Goal: Transaction & Acquisition: Purchase product/service

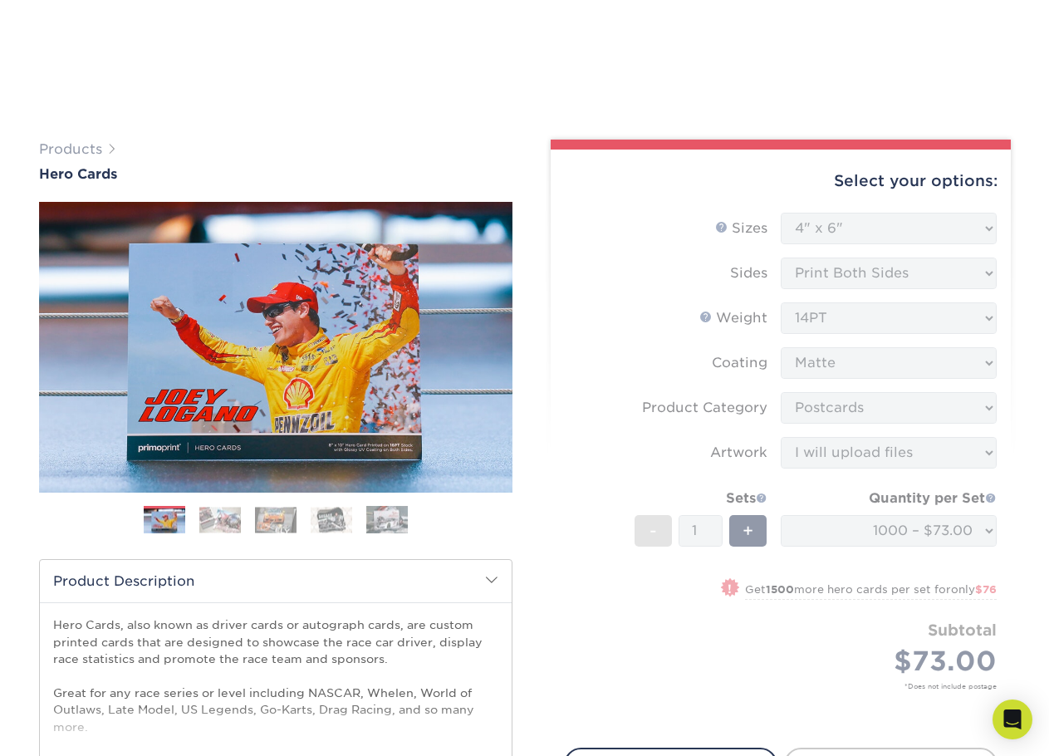
select select "4.00x6.00"
select select "9b7272e0-d6c8-4c3c-8e97-d3a1bcdab858"
select select "upload"
select select "1000 – $73.00"
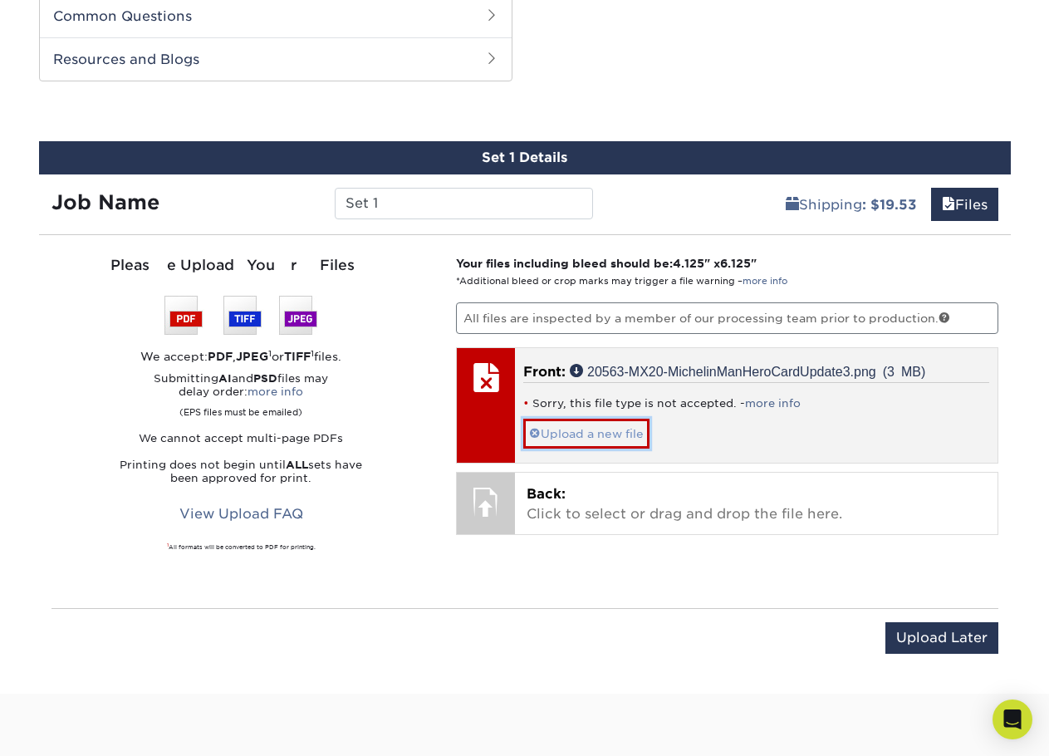
click at [580, 429] on link "Upload a new file" at bounding box center [586, 433] width 126 height 29
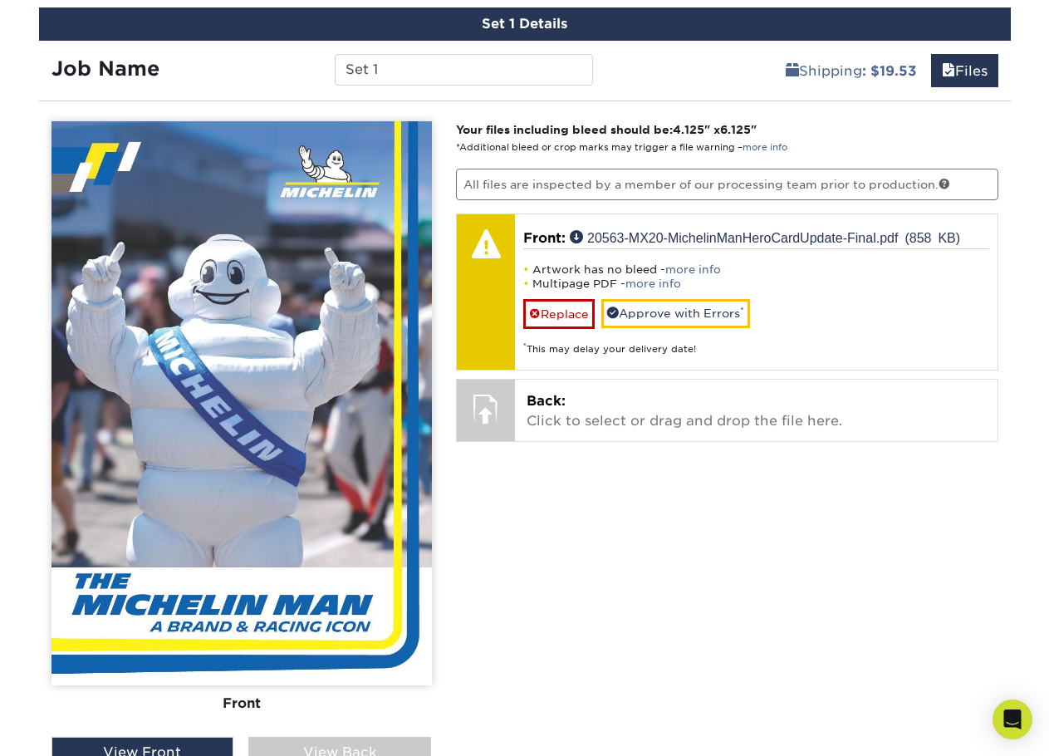
scroll to position [928, 0]
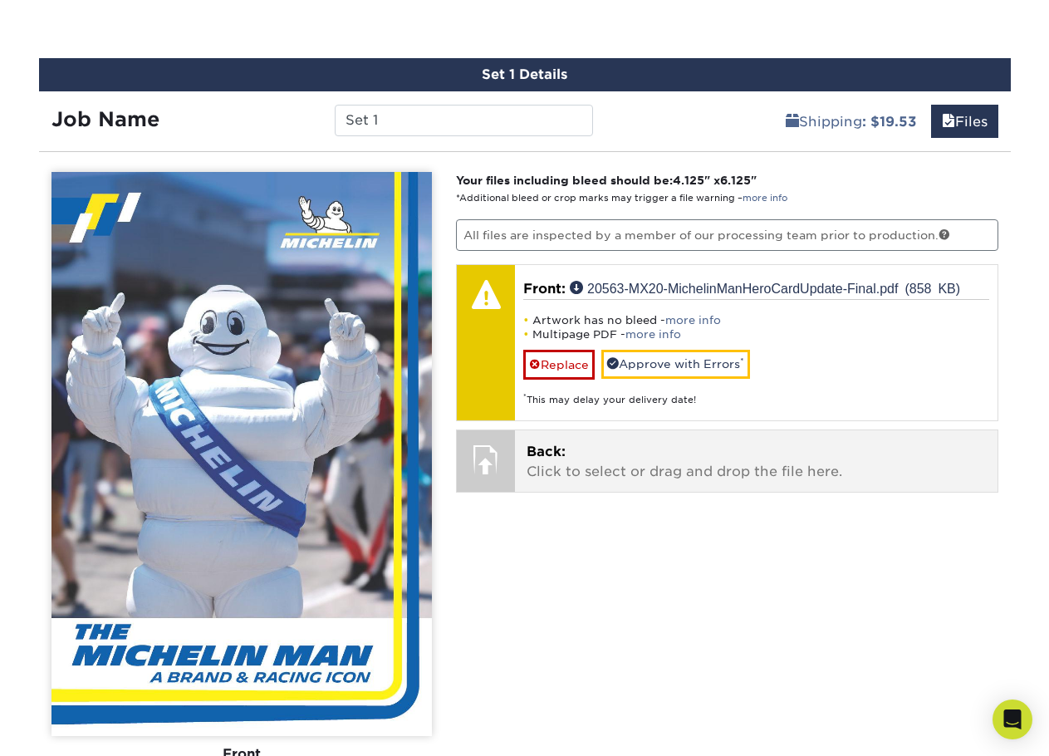
click at [762, 438] on div "Back: Click to select or drag and drop the file here. Choose file" at bounding box center [756, 460] width 483 height 61
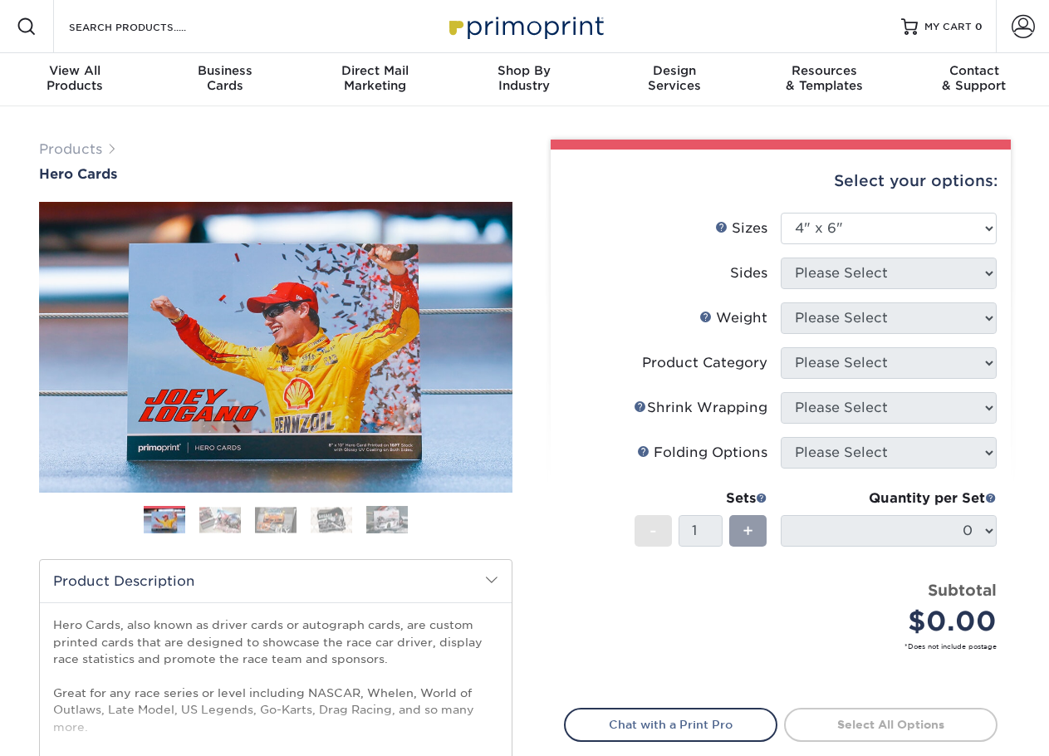
select select "4.00x6.00"
click at [977, 219] on select "Please Select 1.5" x 7" 4" x 6" 5" x 7" 6" x 8" 6" x 8.5" 6" x 9" 7" x 8.5" 7.5…" at bounding box center [889, 229] width 216 height 32
click at [781, 213] on select "Please Select 1.5" x 7" 4" x 6" 5" x 7" 6" x 8" 6" x 8.5" 6" x 9" 7" x 8.5" 7.5…" at bounding box center [889, 229] width 216 height 32
click at [955, 226] on select "Please Select 1.5" x 7" 4" x 6" 5" x 7" 6" x 8" 6" x 8.5" 6" x 9" 7" x 8.5" 7.5…" at bounding box center [889, 229] width 216 height 32
select select "4.00x6.00"
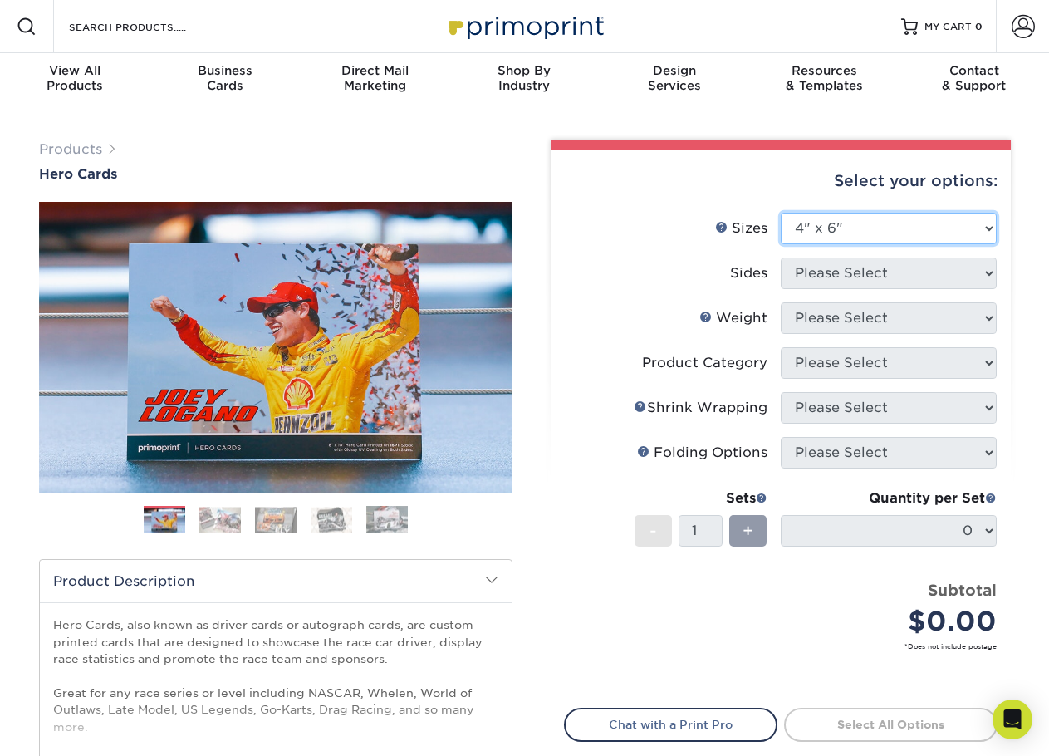
click at [781, 213] on select "Please Select 1.5" x 7" 4" x 6" 5" x 7" 6" x 8" 6" x 8.5" 6" x 9" 7" x 8.5" 7.5…" at bounding box center [889, 229] width 216 height 32
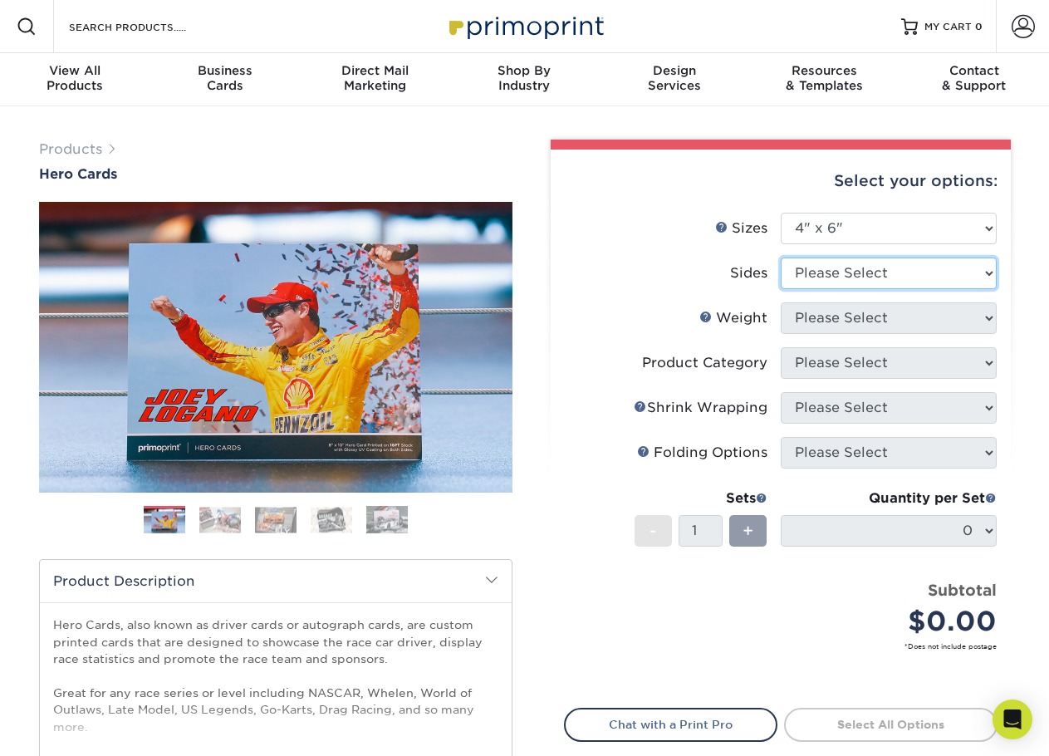
click at [869, 271] on select "Please Select Print Both Sides Print Front Only" at bounding box center [889, 273] width 216 height 32
select select "13abbda7-1d64-4f25-8bb2-c179b224825d"
click at [781, 257] on select "Please Select Print Both Sides Print Front Only" at bounding box center [889, 273] width 216 height 32
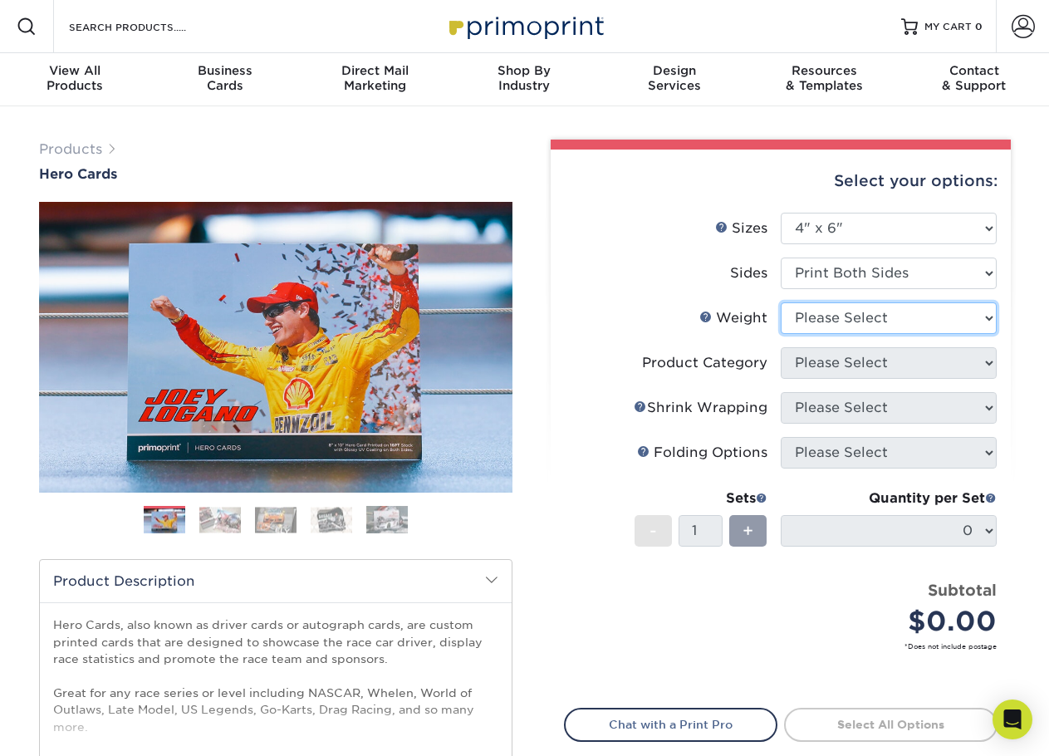
click at [872, 308] on select "Please Select 14PT 100LB 16PT" at bounding box center [889, 318] width 216 height 32
select select "14PT"
click at [781, 302] on select "Please Select 14PT 100LB 16PT" at bounding box center [889, 318] width 216 height 32
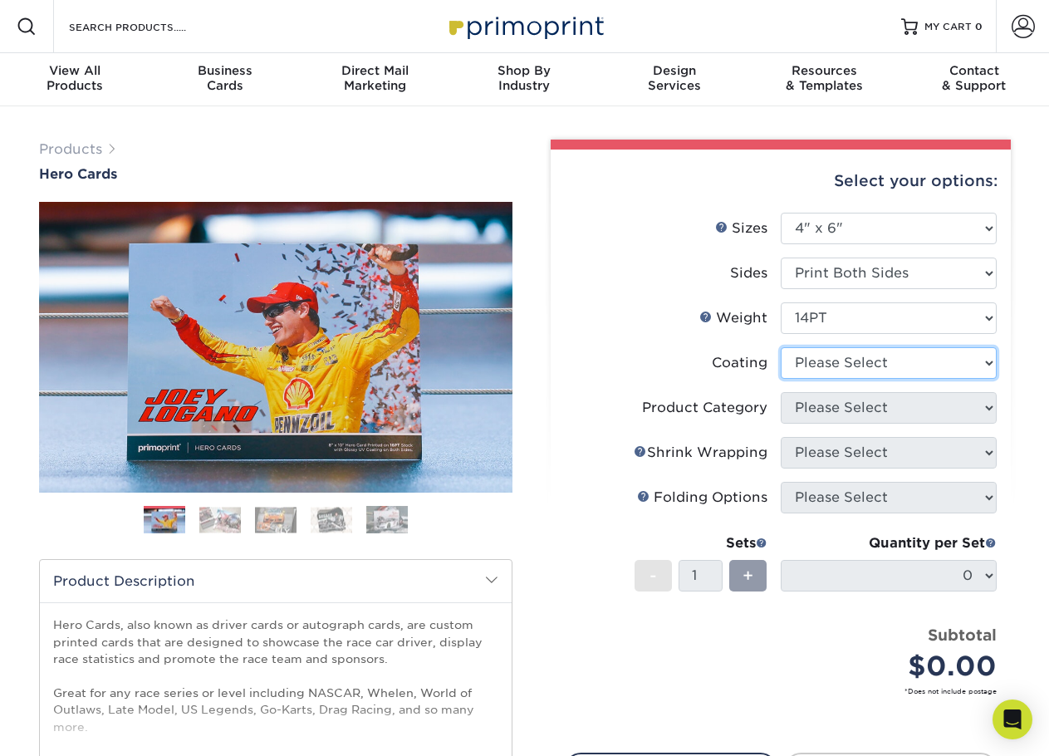
click at [846, 359] on select at bounding box center [889, 363] width 216 height 32
select select "121bb7b5-3b4d-429f-bd8d-bbf80e953313"
click at [781, 347] on select at bounding box center [889, 363] width 216 height 32
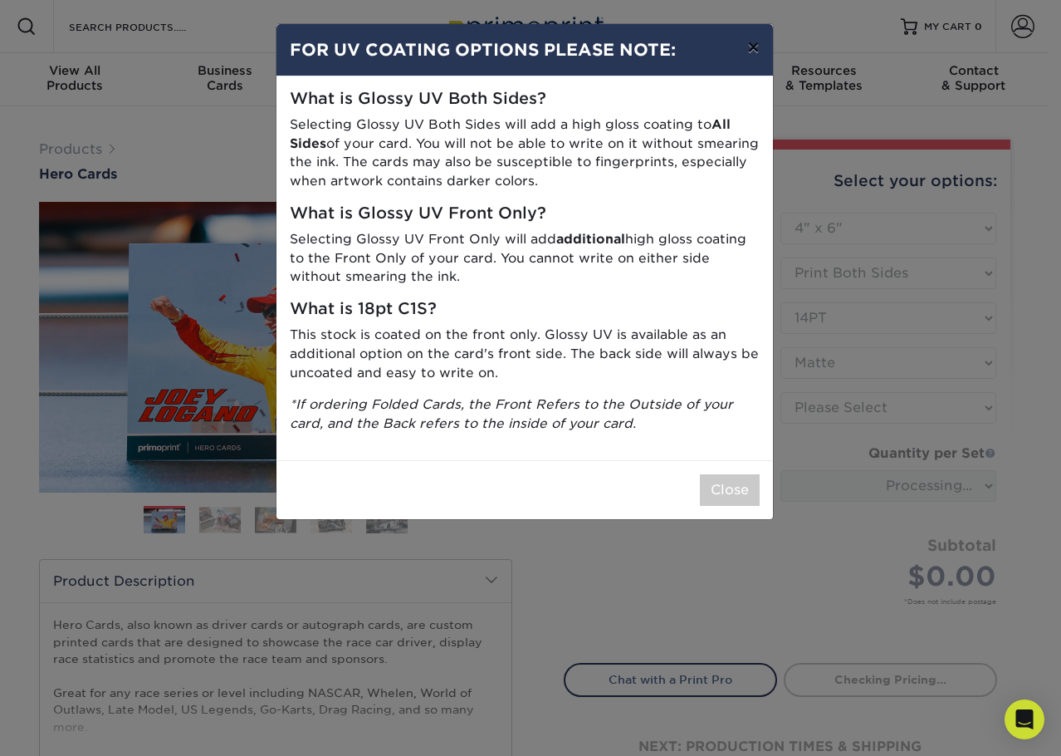
click at [751, 44] on button "×" at bounding box center [753, 47] width 38 height 47
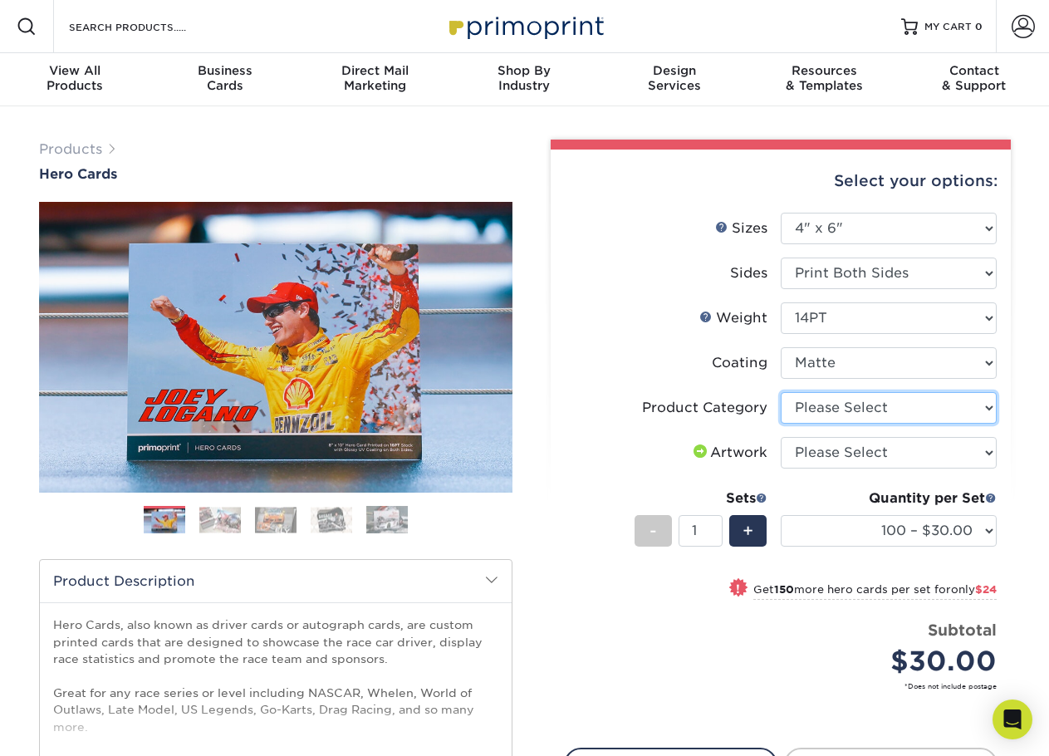
click at [864, 401] on select "Please Select Postcards" at bounding box center [889, 408] width 216 height 32
select select "9b7272e0-d6c8-4c3c-8e97-d3a1bcdab858"
click at [781, 392] on select "Please Select Postcards" at bounding box center [889, 408] width 216 height 32
click at [869, 453] on select "Please Select I will upload files I need a design - $150" at bounding box center [889, 453] width 216 height 32
select select "upload"
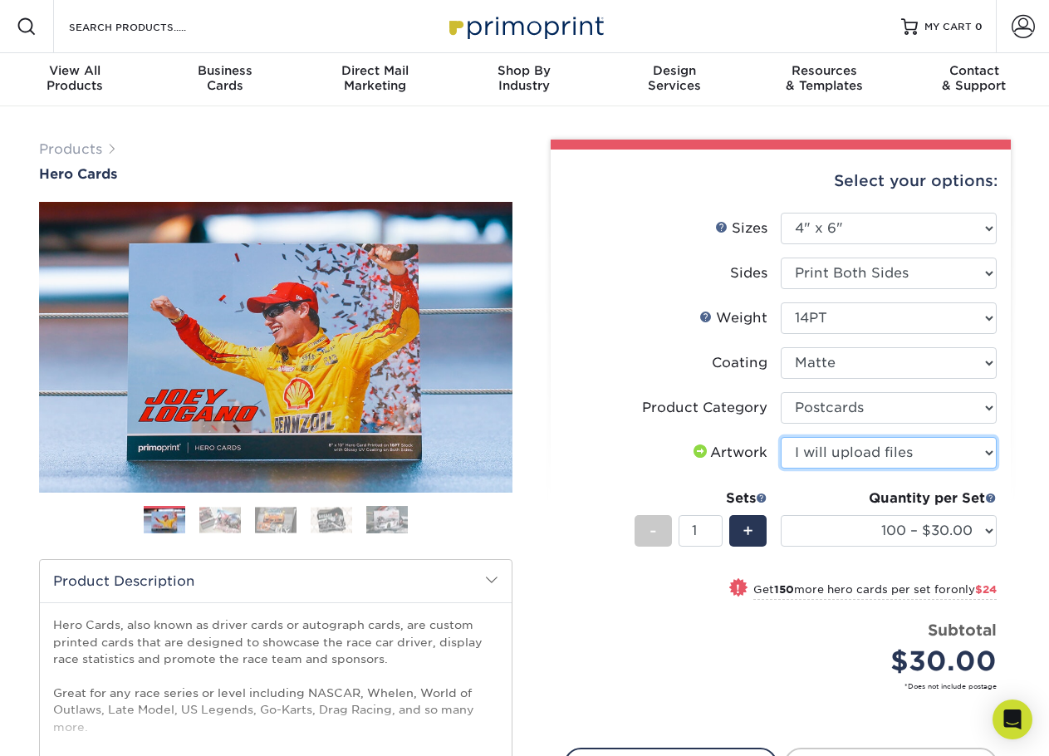
click at [781, 437] on select "Please Select I will upload files I need a design - $150" at bounding box center [889, 453] width 216 height 32
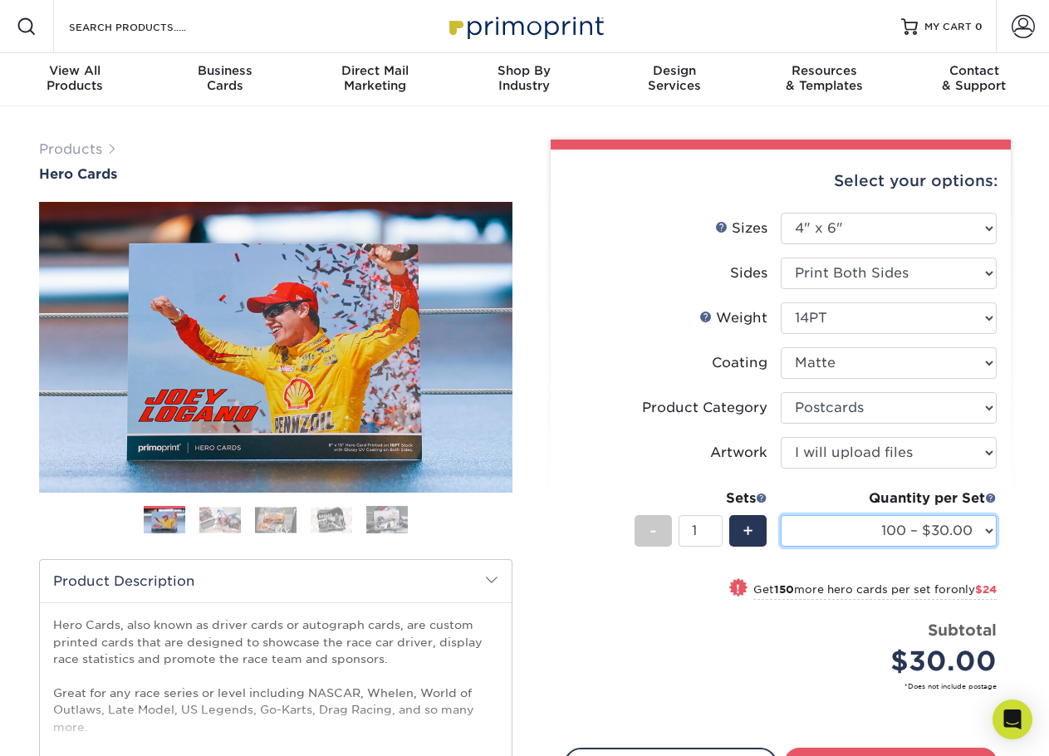
click at [879, 526] on select "100 – $30.00 250 – $54.00 500 – $64.00 1000 – $73.00 2500 – $149.00 5000 – $222…" at bounding box center [889, 531] width 216 height 32
select select "1000 – $73.00"
click at [781, 515] on select "100 – $30.00 250 – $54.00 500 – $64.00 1000 – $73.00 2500 – $149.00 5000 – $222…" at bounding box center [889, 531] width 216 height 32
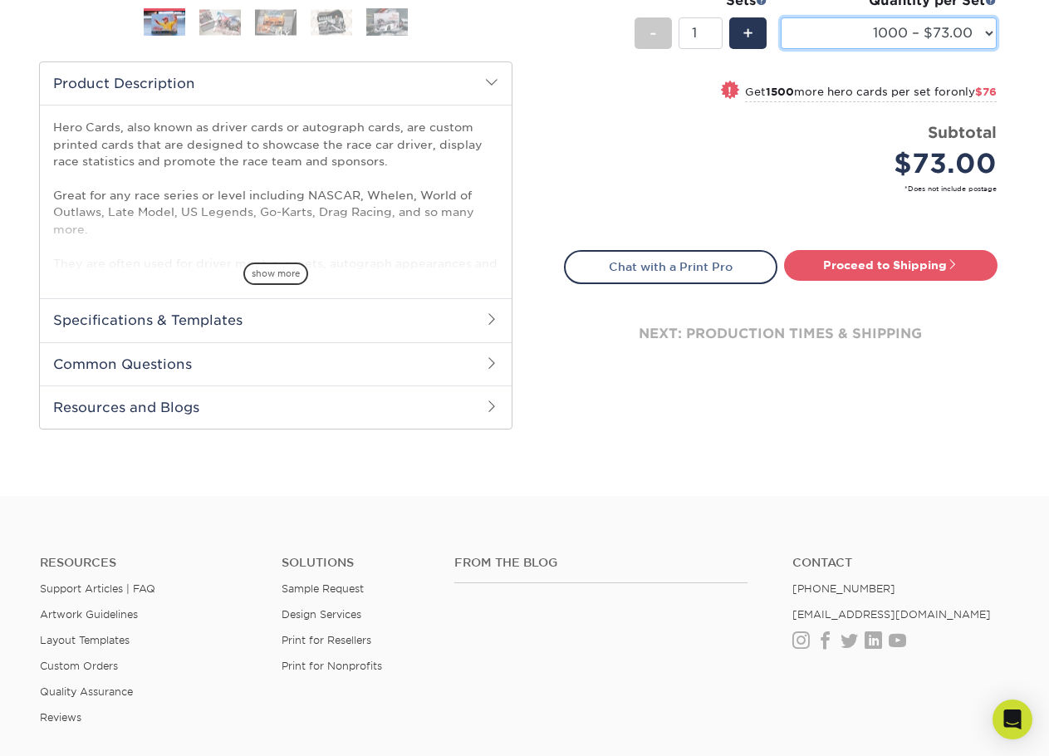
scroll to position [498, 0]
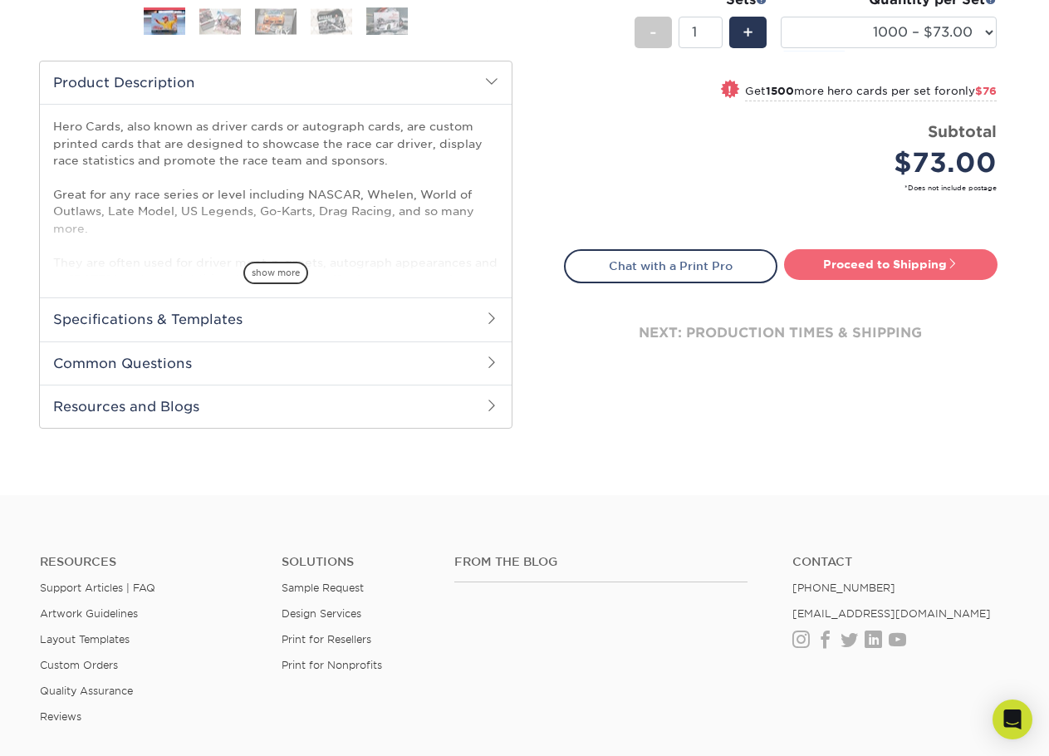
click at [839, 267] on link "Proceed to Shipping" at bounding box center [890, 264] width 213 height 30
type input "Set 1"
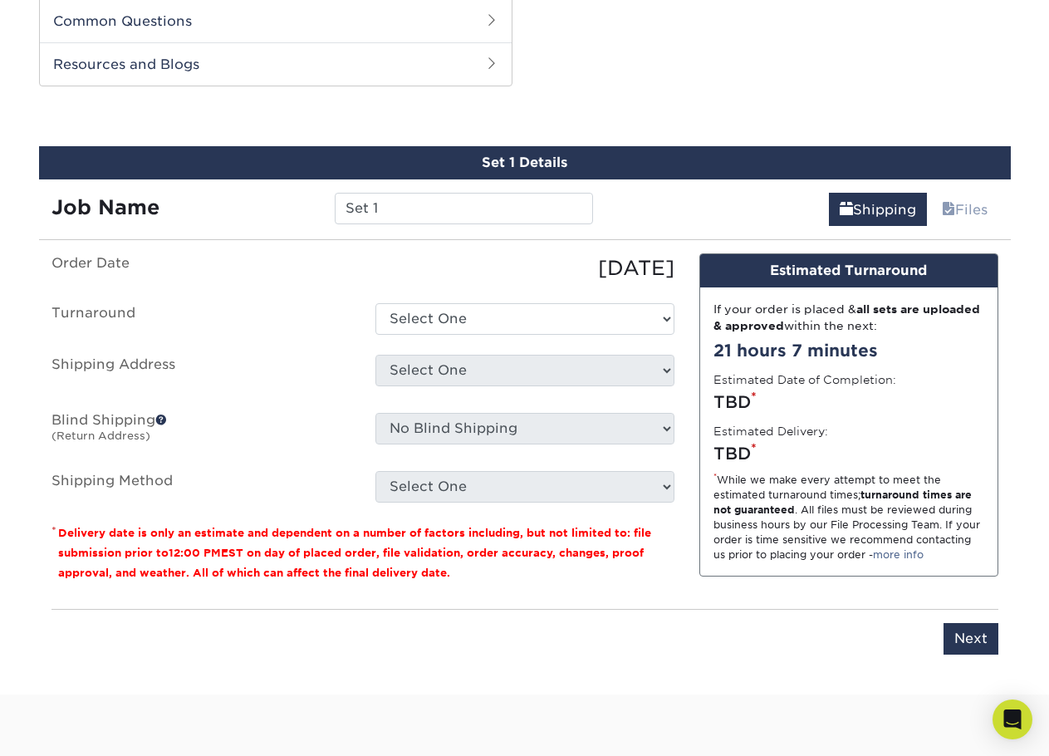
scroll to position [845, 0]
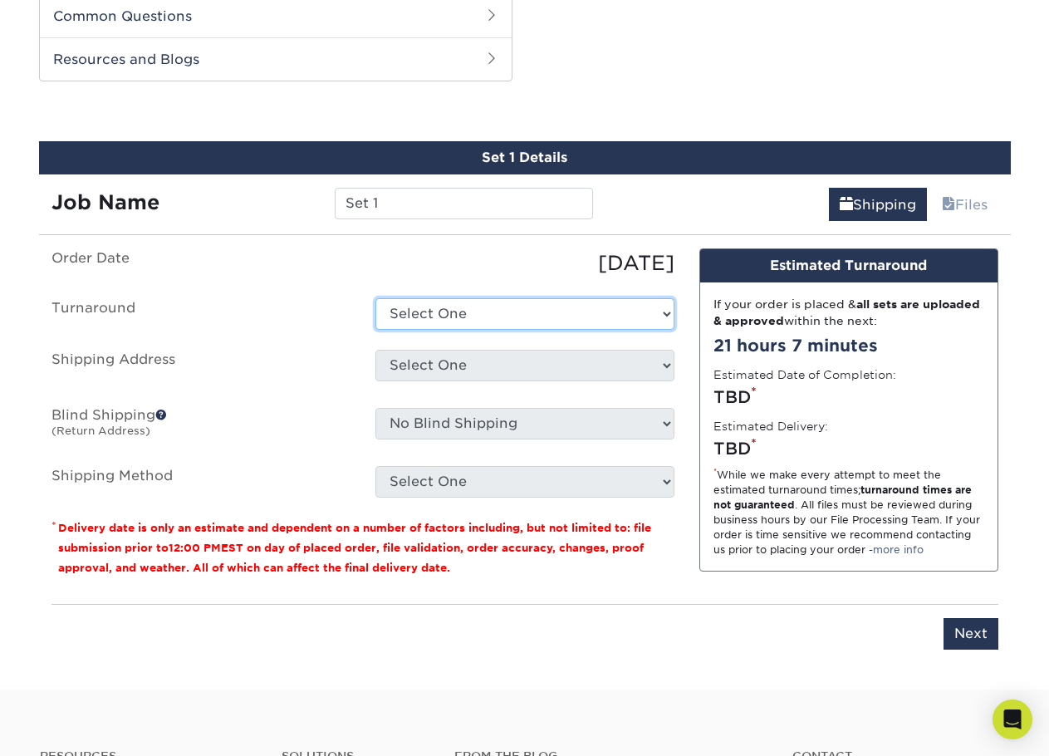
click at [622, 315] on select "Select One 2-4 Business Days 2 Day Next Business Day" at bounding box center [524, 314] width 299 height 32
select select "91c920ca-136b-4a3a-9fd6-82e1e70f8337"
click at [375, 298] on select "Select One 2-4 Business Days 2 Day Next Business Day" at bounding box center [524, 314] width 299 height 32
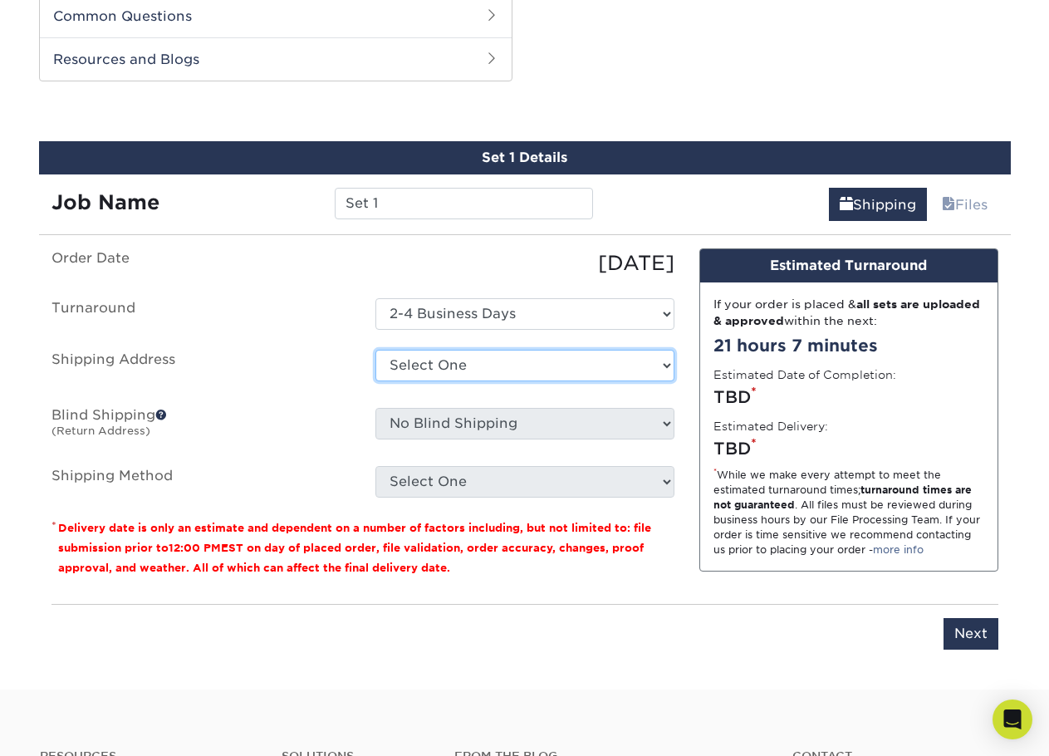
click at [599, 365] on select "Select One JACKSON + Add New Address - Login" at bounding box center [524, 366] width 299 height 32
select select "285724"
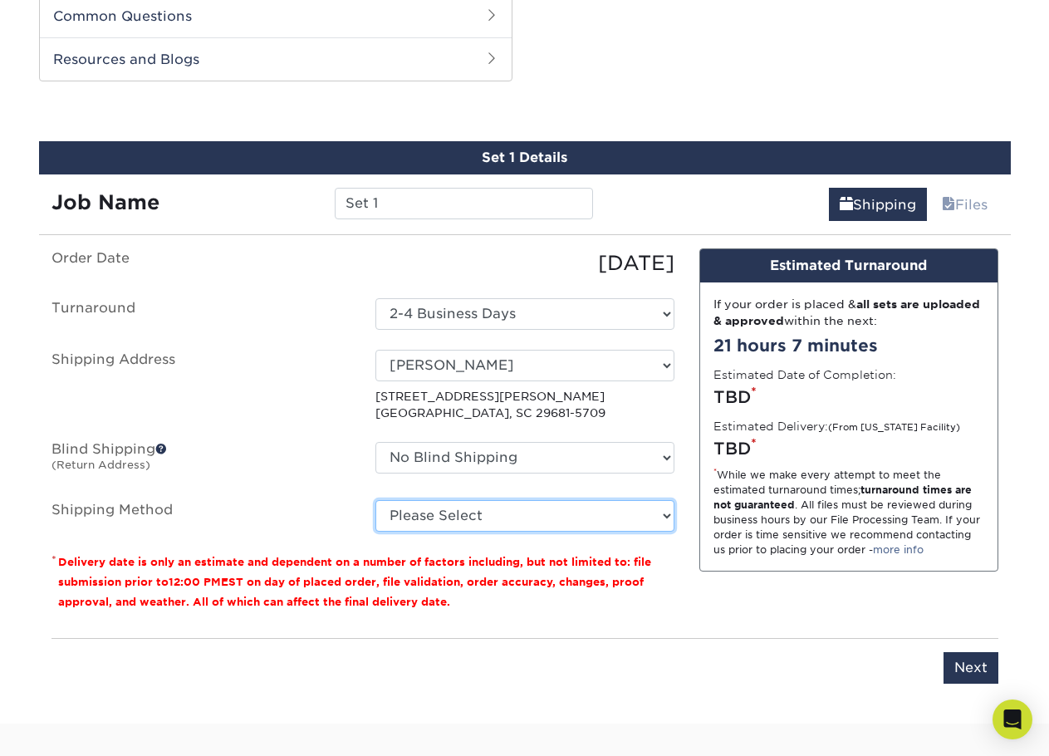
click at [548, 512] on select "Please Select Ground Shipping (+$19.53) 3 Day Shipping Service (+$31.08) 2 Day …" at bounding box center [524, 516] width 299 height 32
select select "03"
click at [375, 500] on select "Please Select Ground Shipping (+$19.53) 3 Day Shipping Service (+$31.08) 2 Day …" at bounding box center [524, 516] width 299 height 32
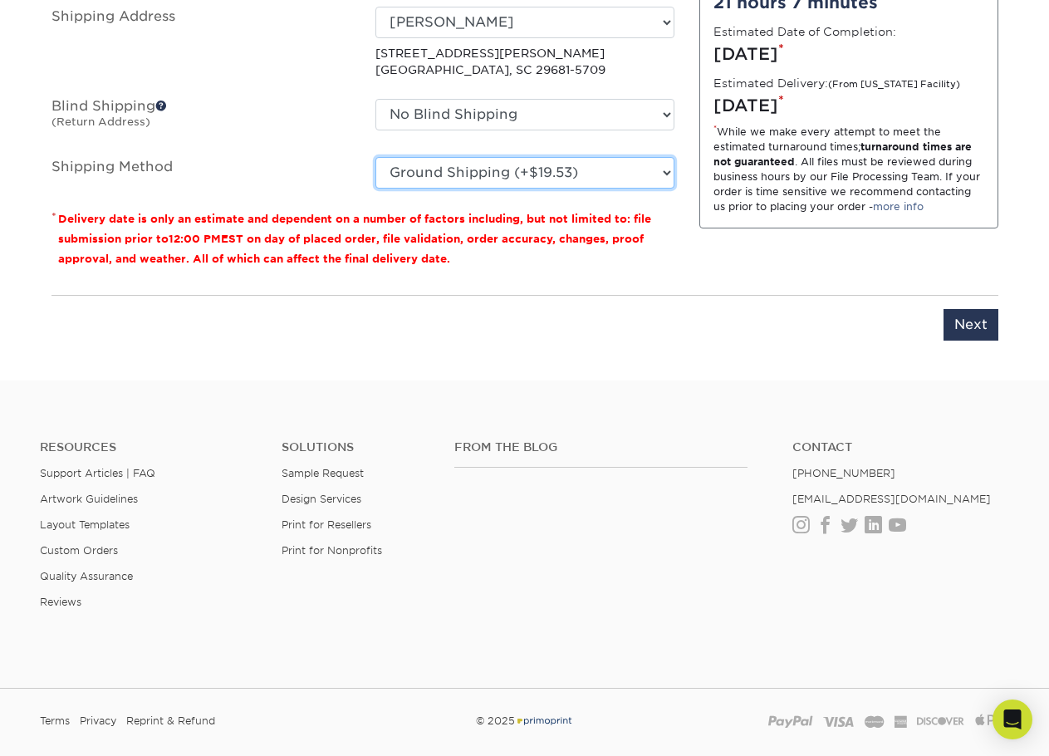
scroll to position [1261, 0]
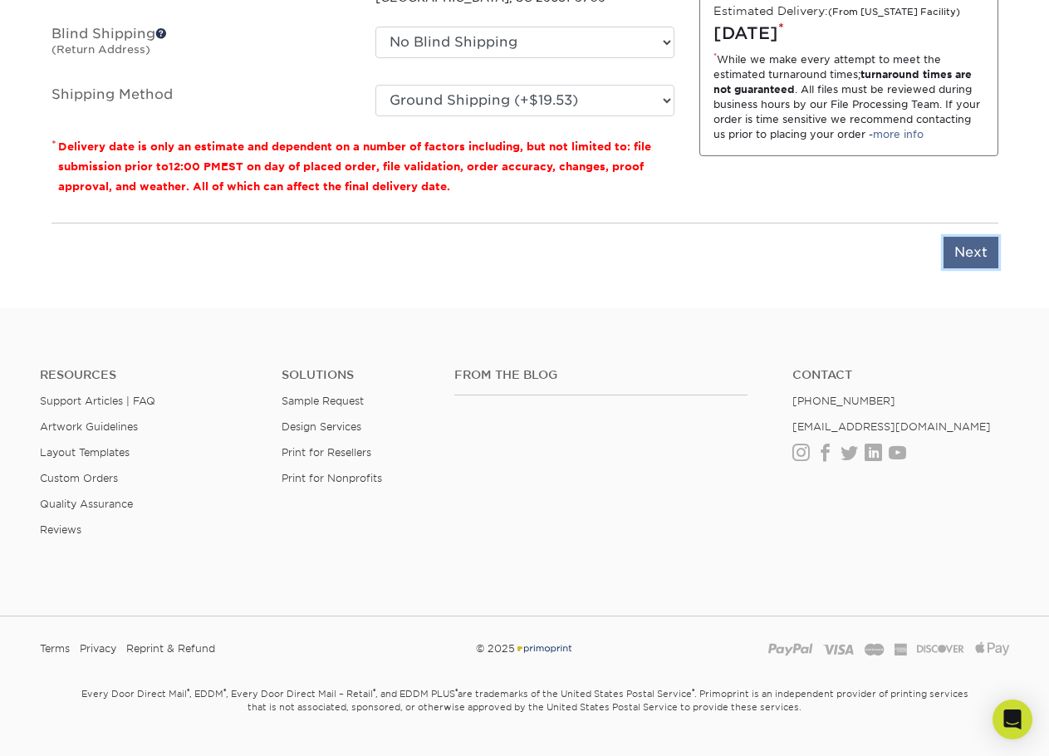
click at [983, 262] on input "Next" at bounding box center [970, 253] width 55 height 32
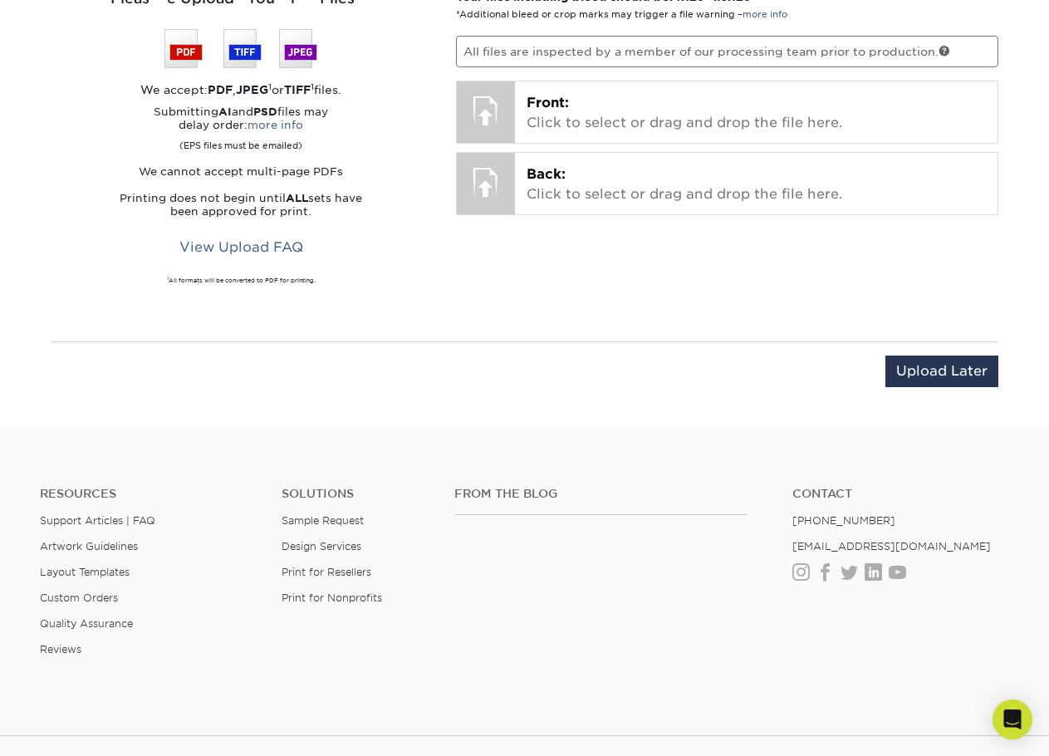
scroll to position [845, 0]
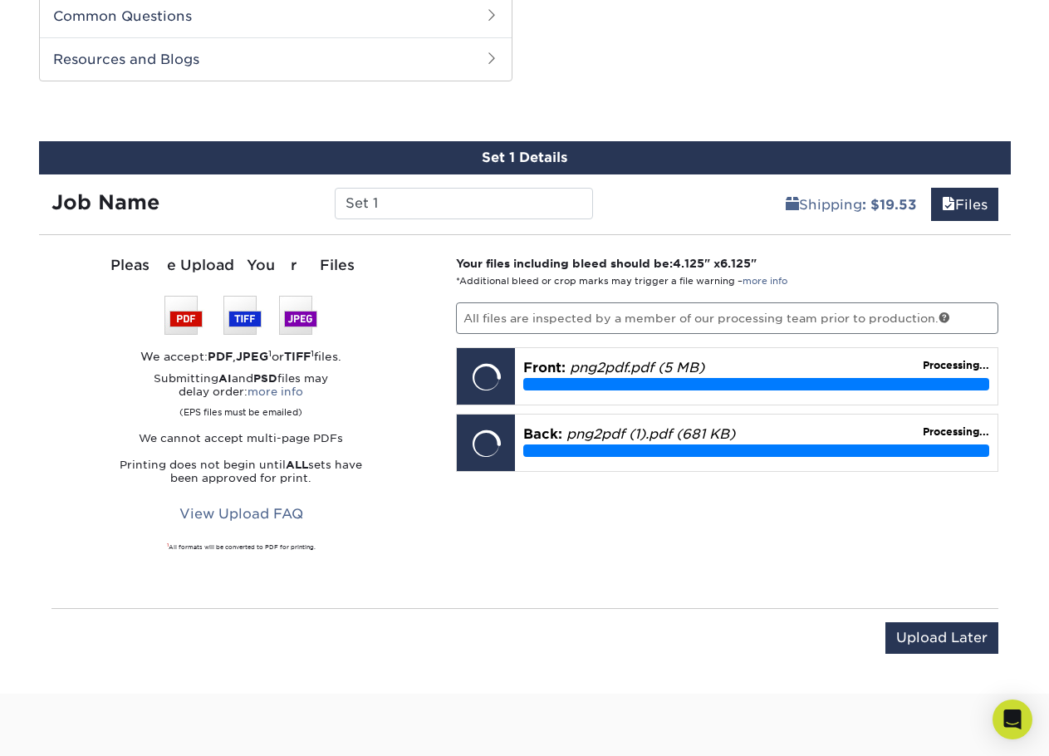
click at [597, 511] on div "Your files including bleed should be: 4.125 " x 6.125 " *Additional bleed or cr…" at bounding box center [726, 421] width 567 height 333
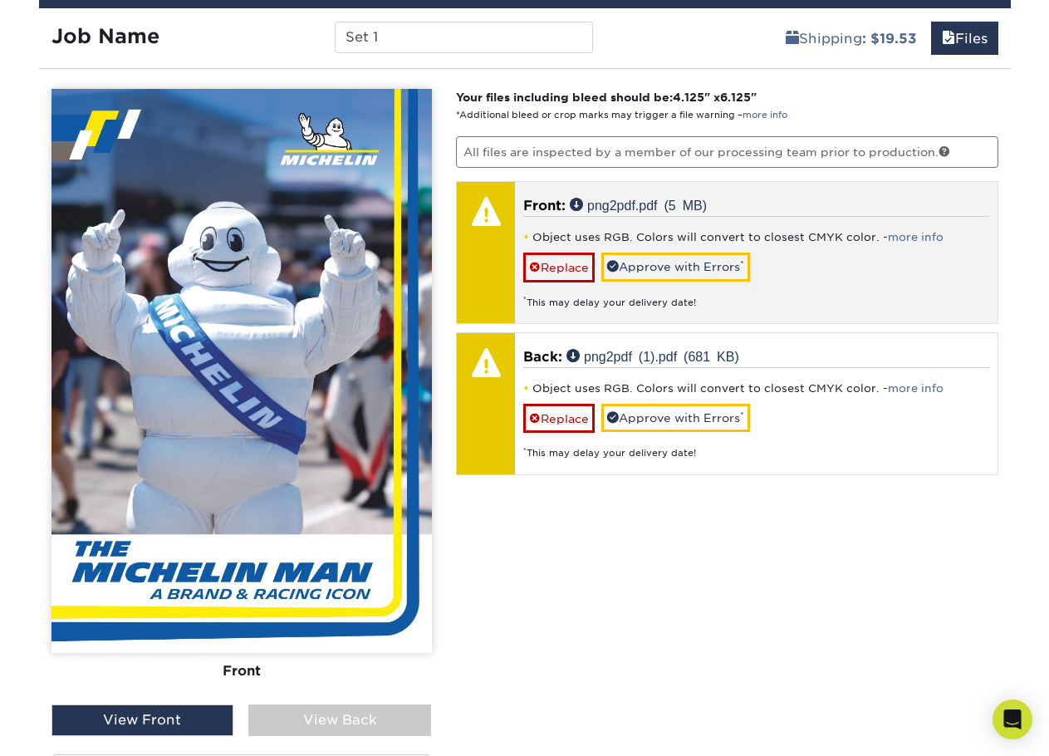
scroll to position [1427, 0]
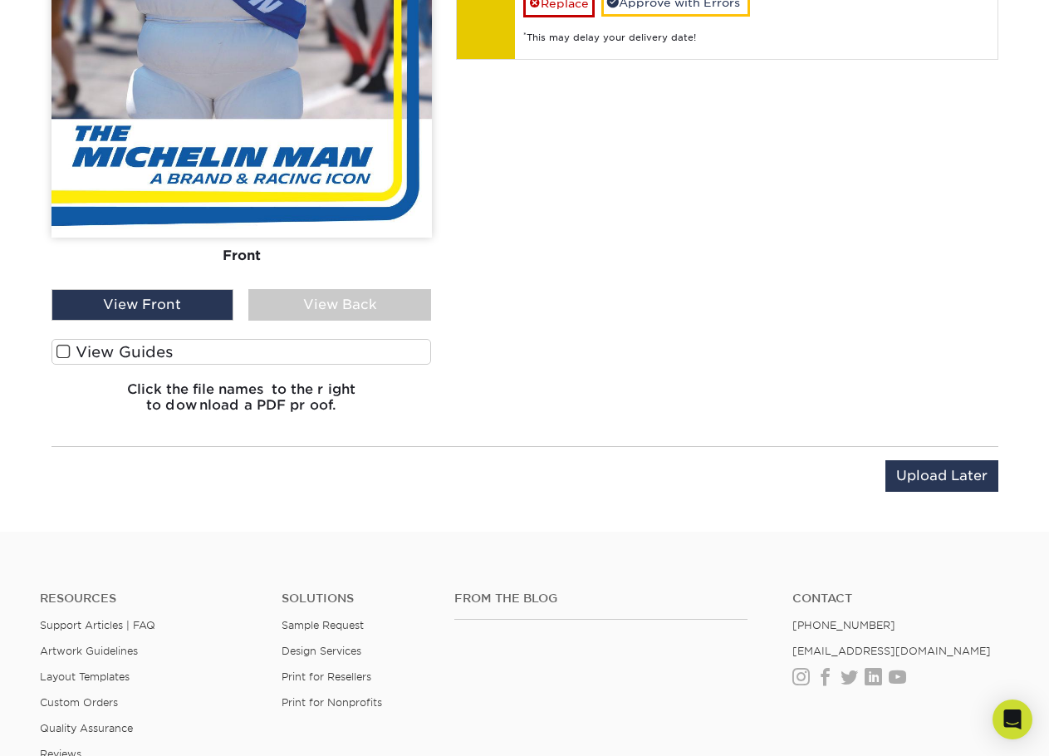
click at [192, 307] on div "View Front" at bounding box center [142, 305] width 183 height 32
click at [290, 305] on div "View Back" at bounding box center [339, 305] width 183 height 32
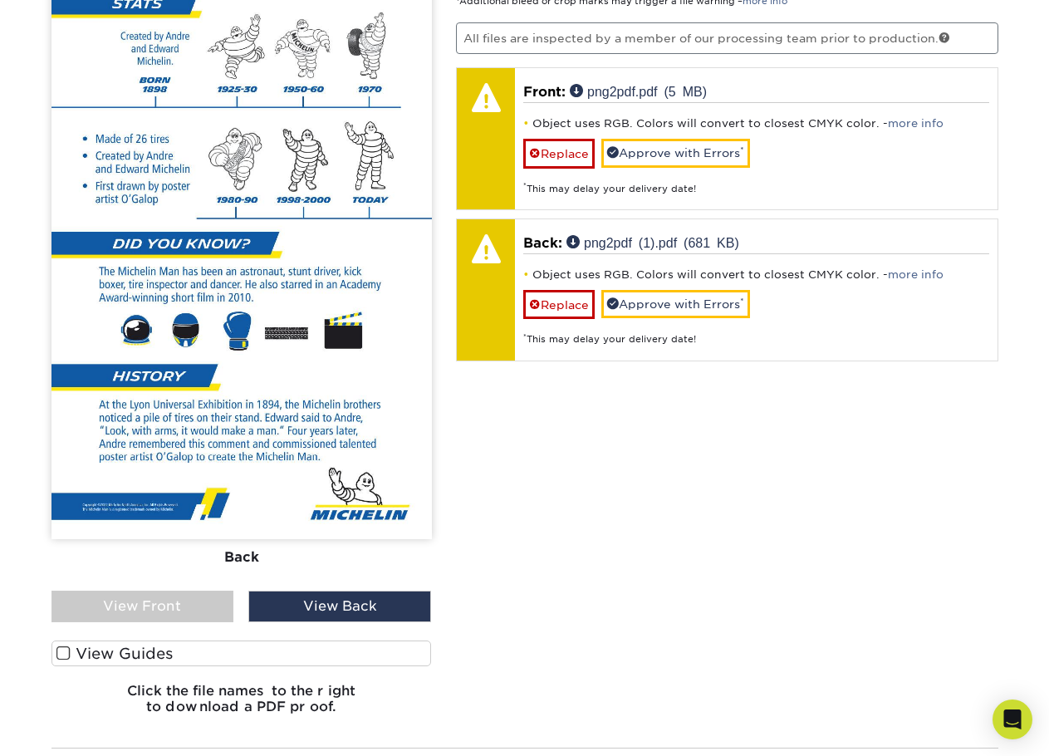
scroll to position [1095, 0]
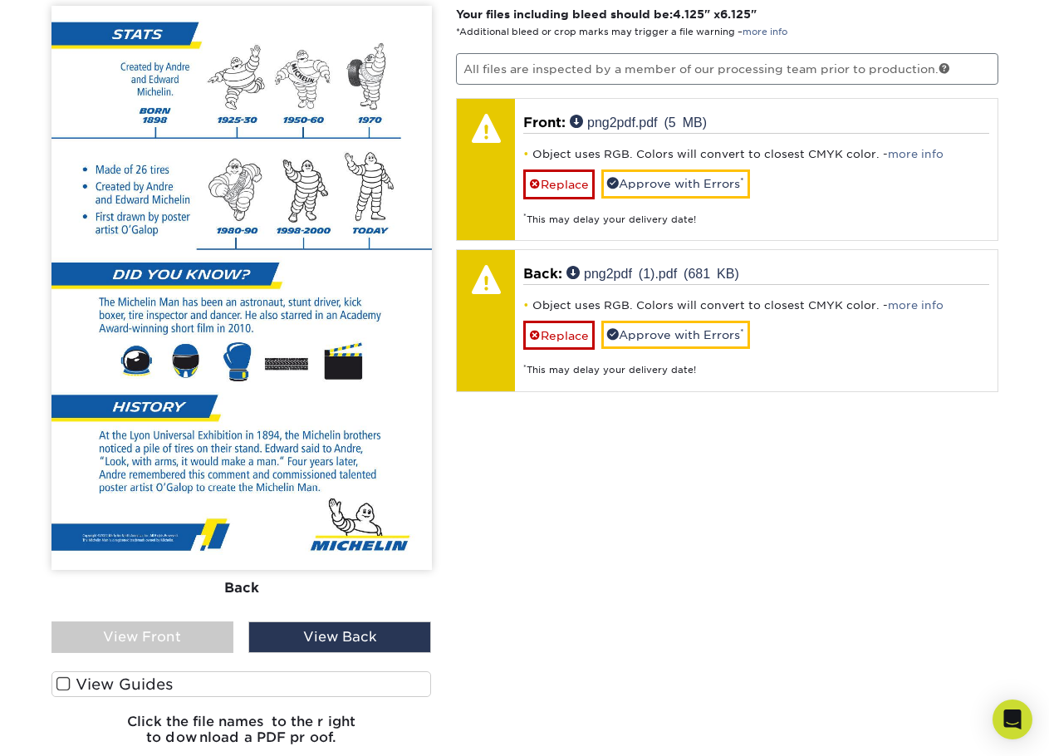
click at [215, 633] on div "View Front" at bounding box center [142, 637] width 183 height 32
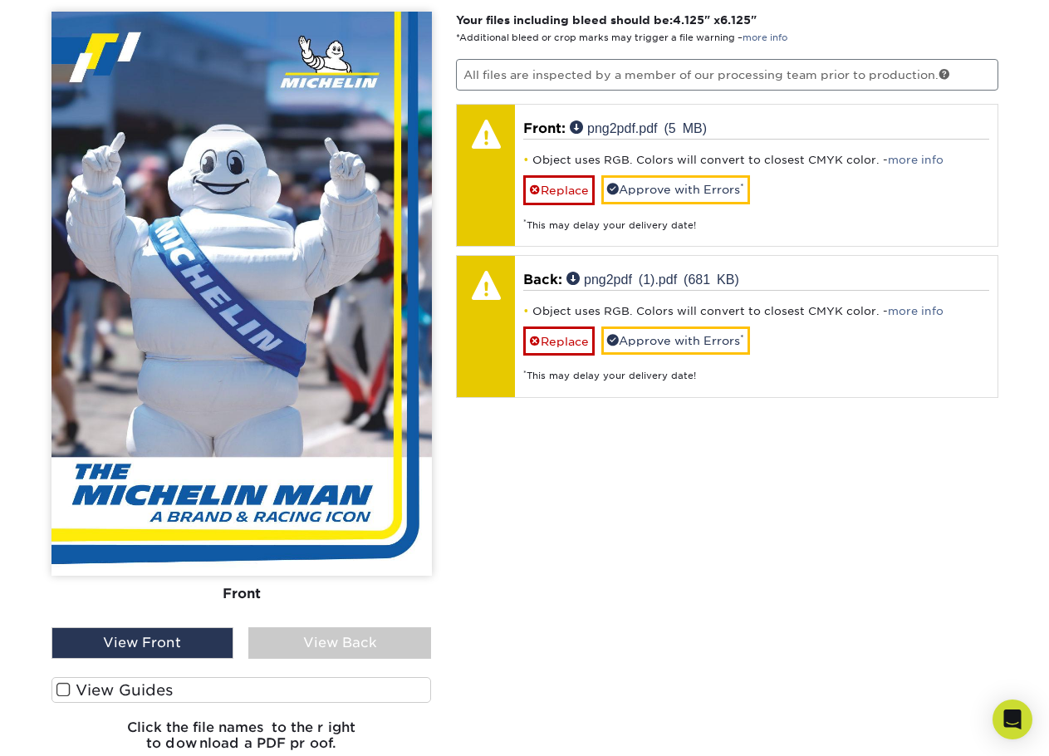
scroll to position [845, 0]
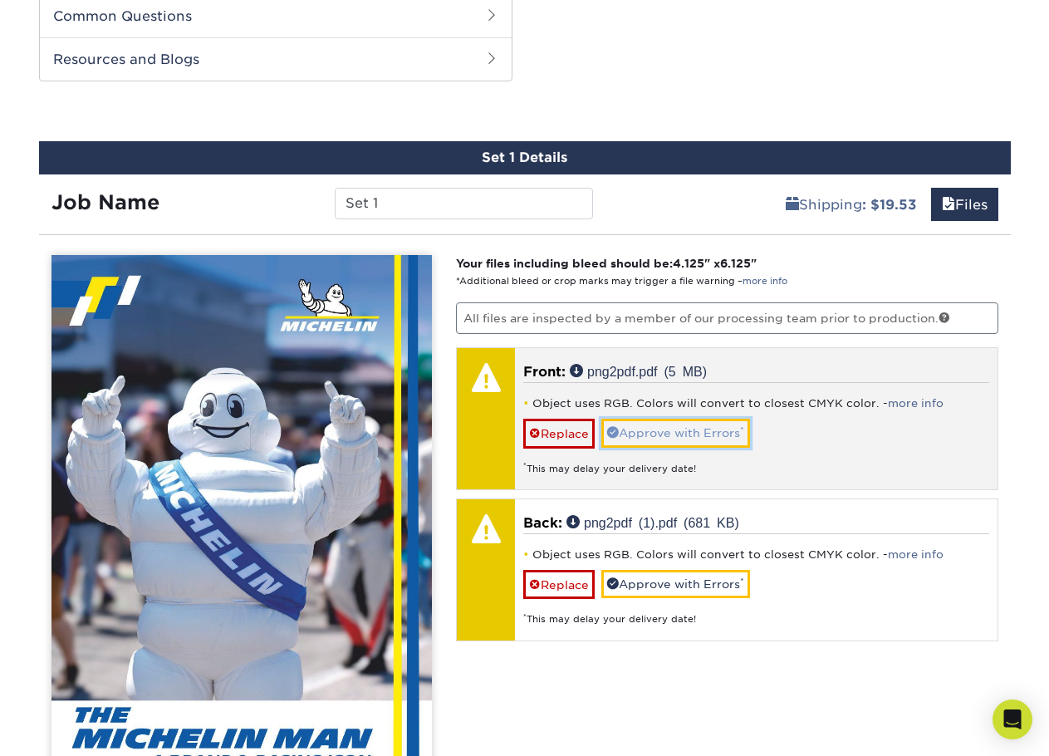
click at [649, 434] on link "Approve with Errors *" at bounding box center [675, 433] width 149 height 28
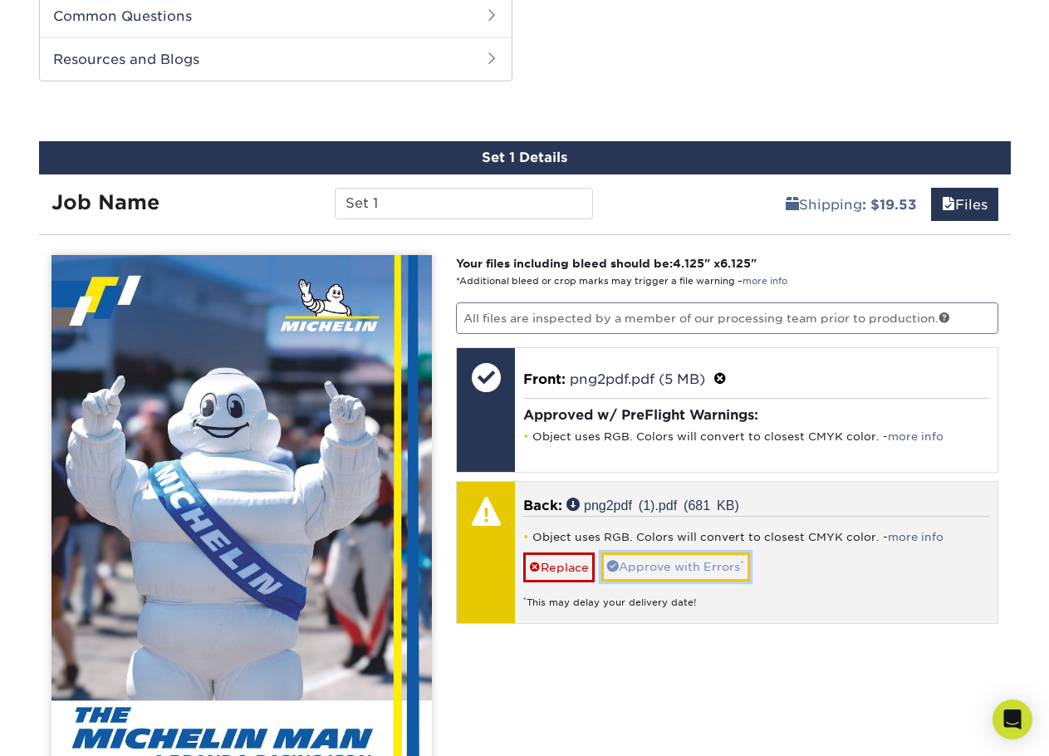
click at [671, 561] on link "Approve with Errors *" at bounding box center [675, 566] width 149 height 28
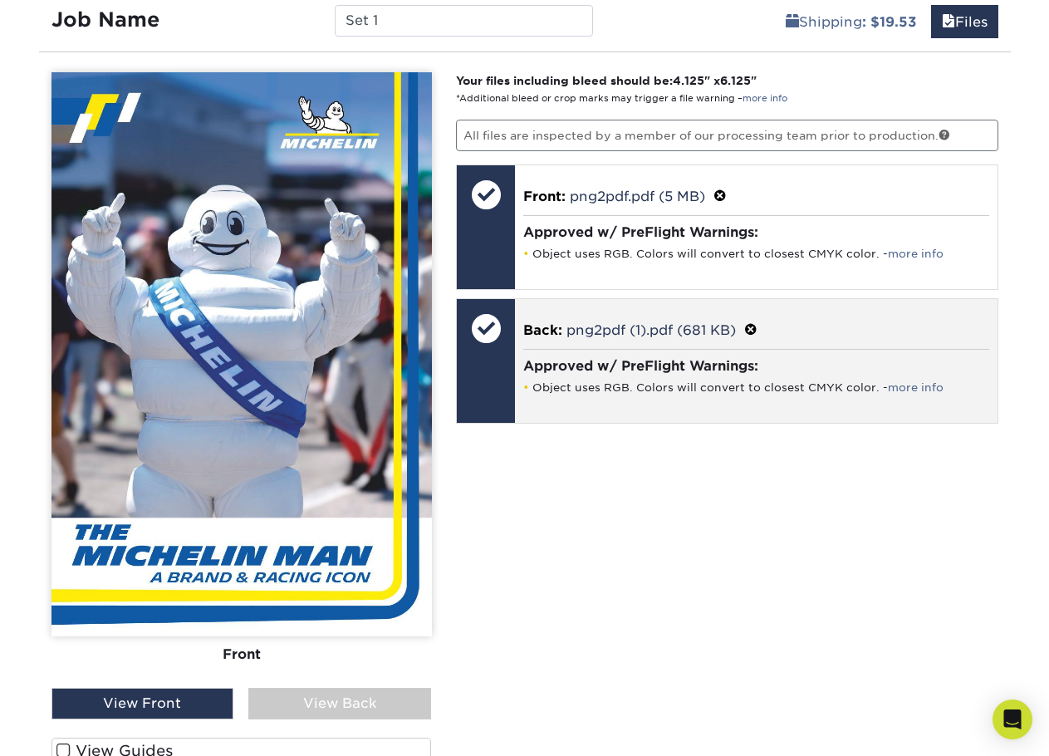
scroll to position [1261, 0]
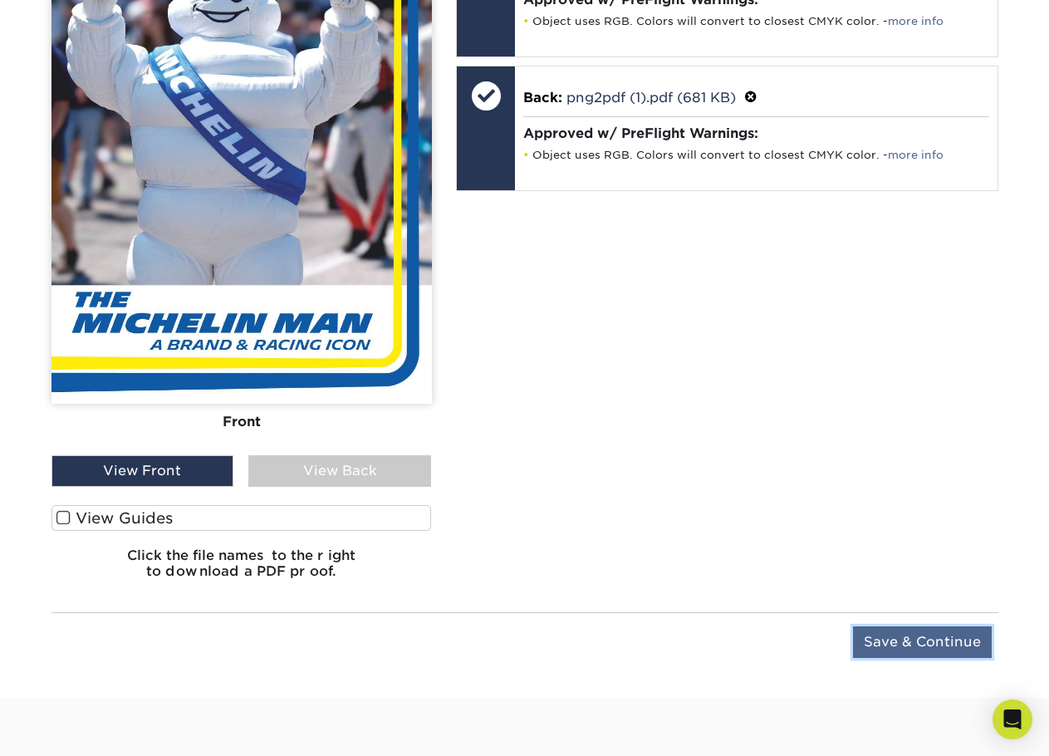
click at [924, 636] on input "Save & Continue" at bounding box center [922, 642] width 139 height 32
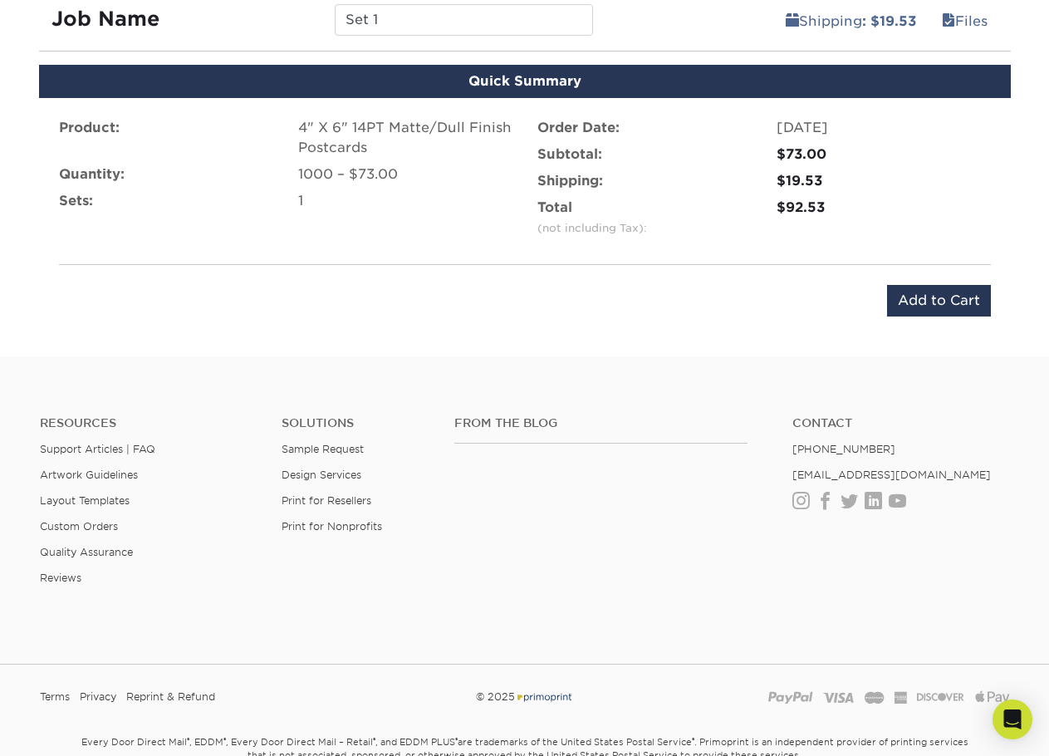
scroll to position [866, 0]
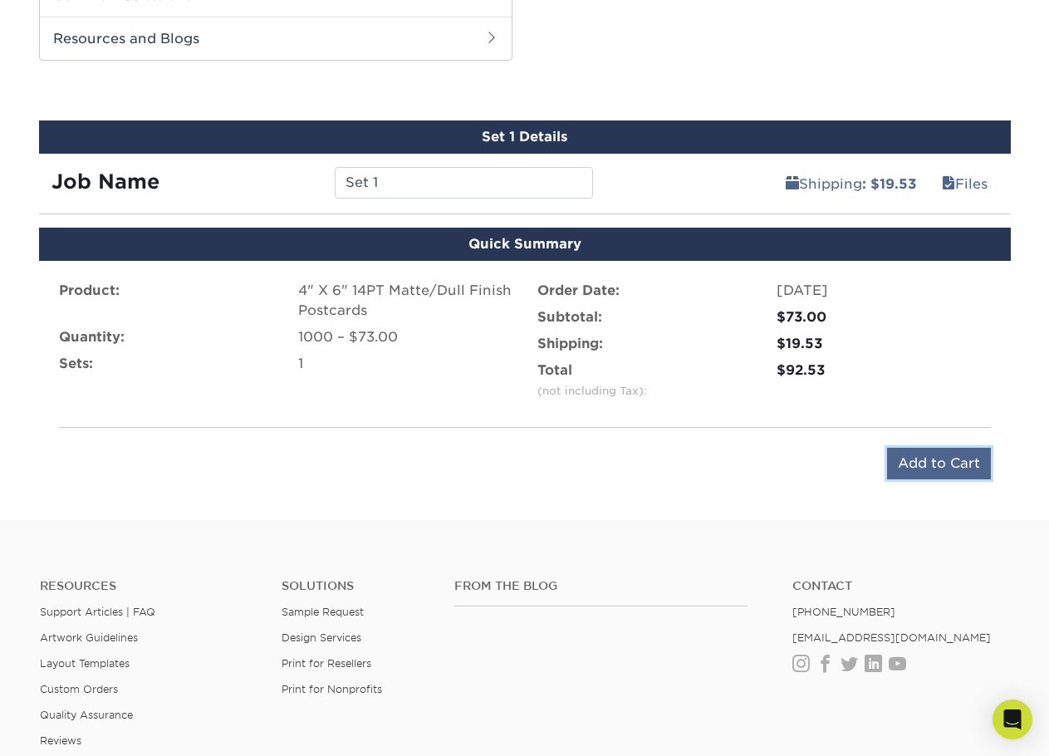
click at [952, 455] on input "Add to Cart" at bounding box center [939, 464] width 104 height 32
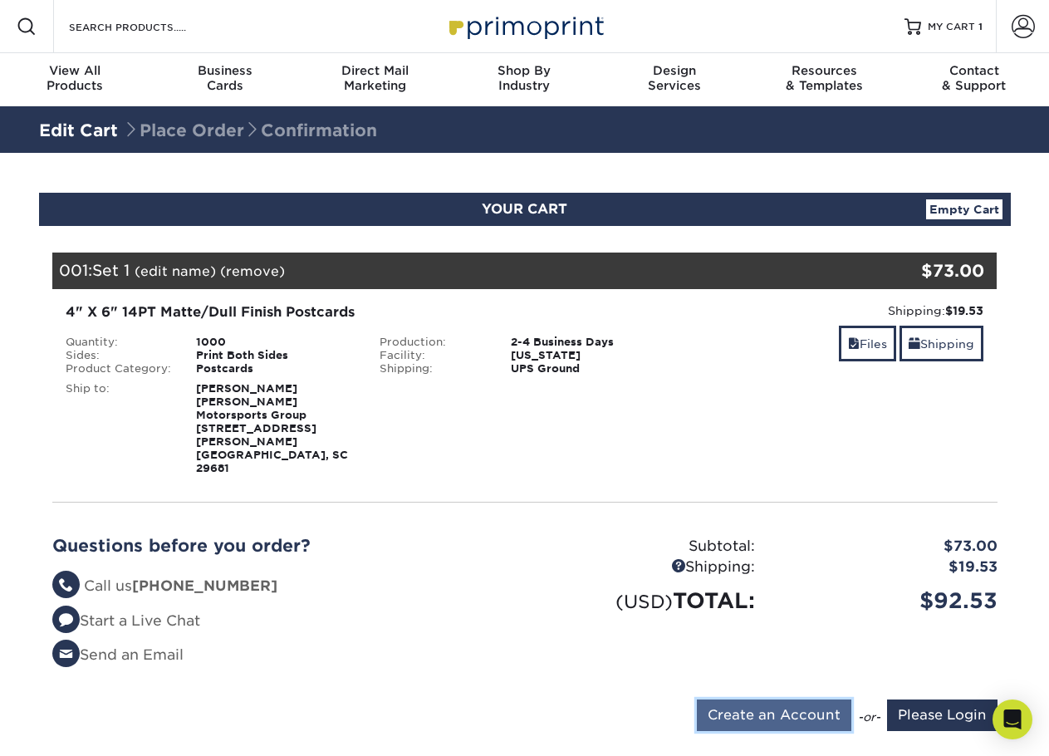
click at [791, 699] on input "Create an Account" at bounding box center [774, 715] width 154 height 32
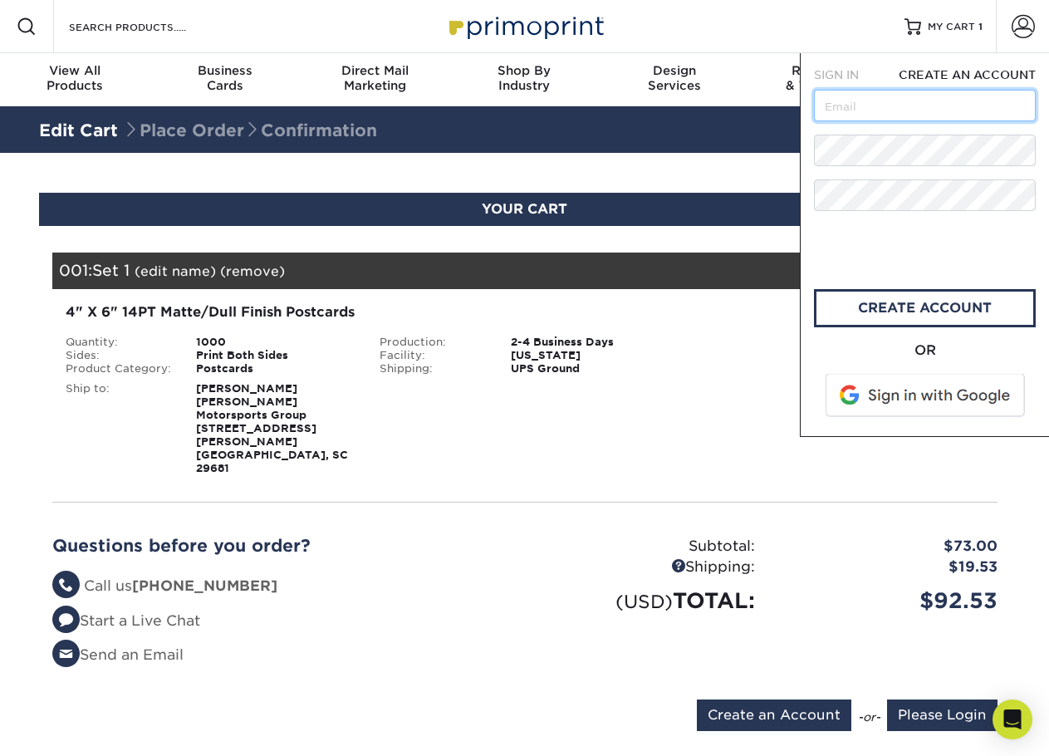
click at [884, 97] on input "text" at bounding box center [925, 106] width 222 height 32
type input "cody.halsell@jacksonmg.com"
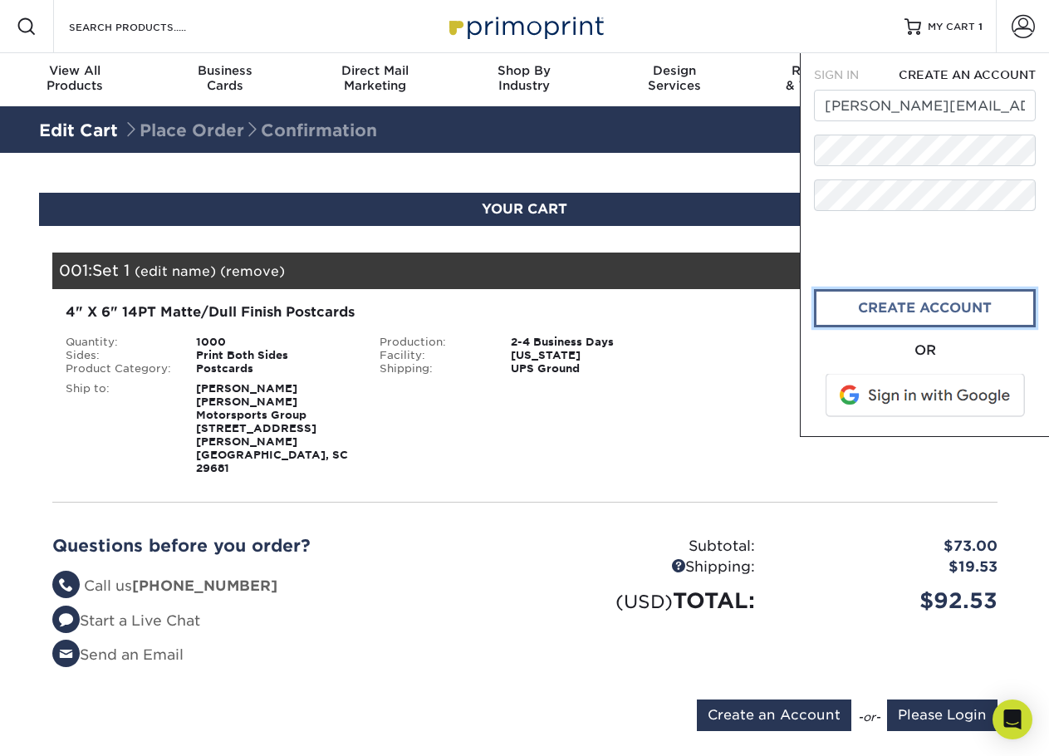
click at [879, 312] on link "create account" at bounding box center [925, 308] width 222 height 38
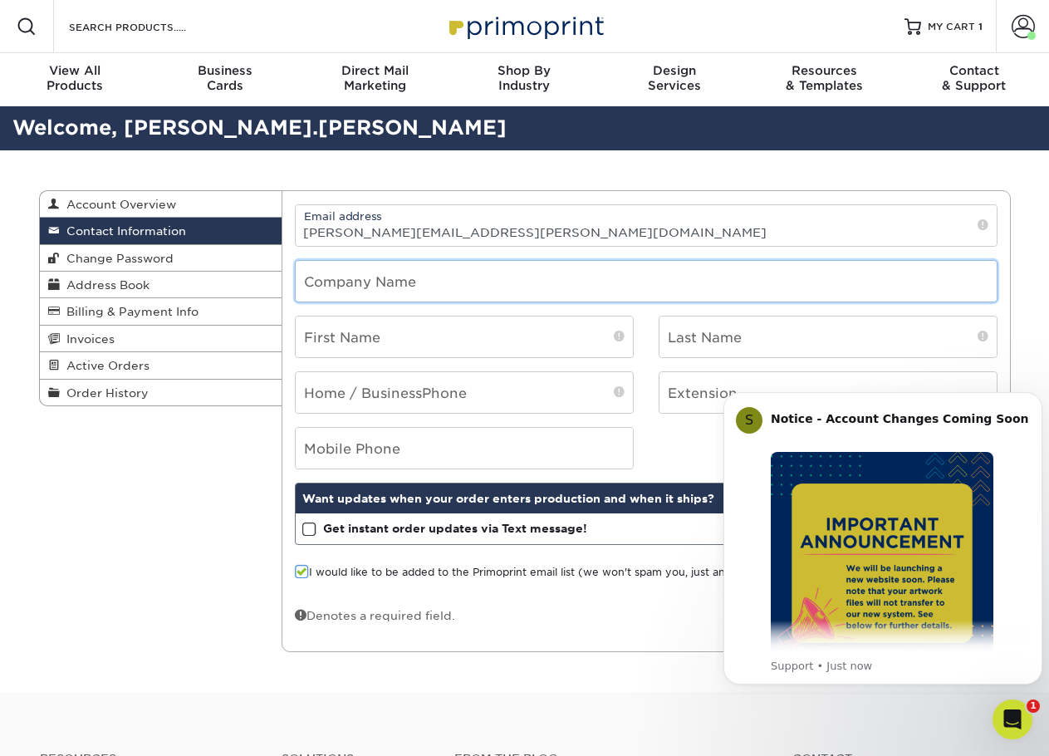
click at [455, 287] on input "text" at bounding box center [646, 281] width 701 height 41
type input "[PERSON_NAME] Motorsports Group"
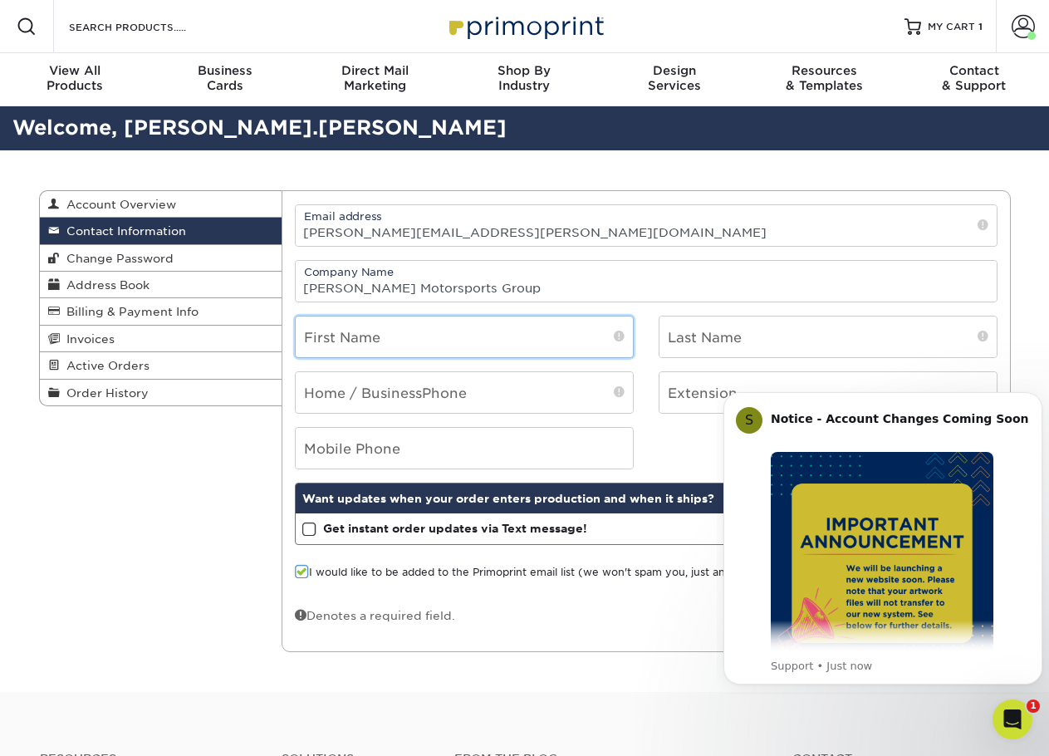
type input "[PERSON_NAME]"
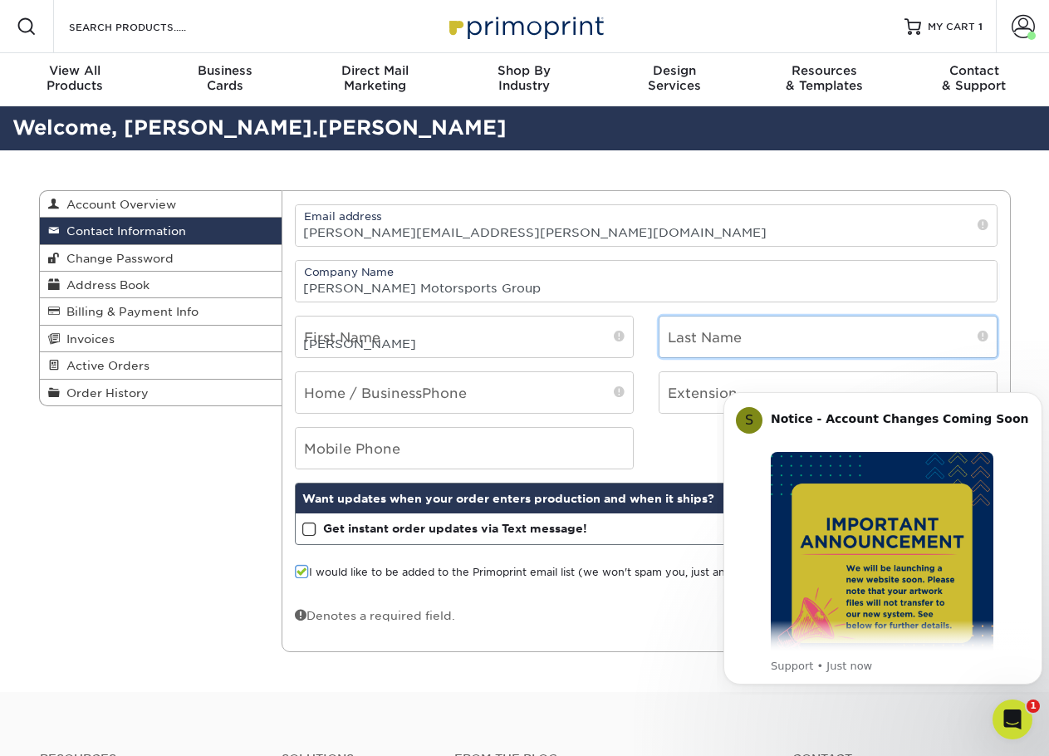
type input "[PERSON_NAME]"
type input "9012188048"
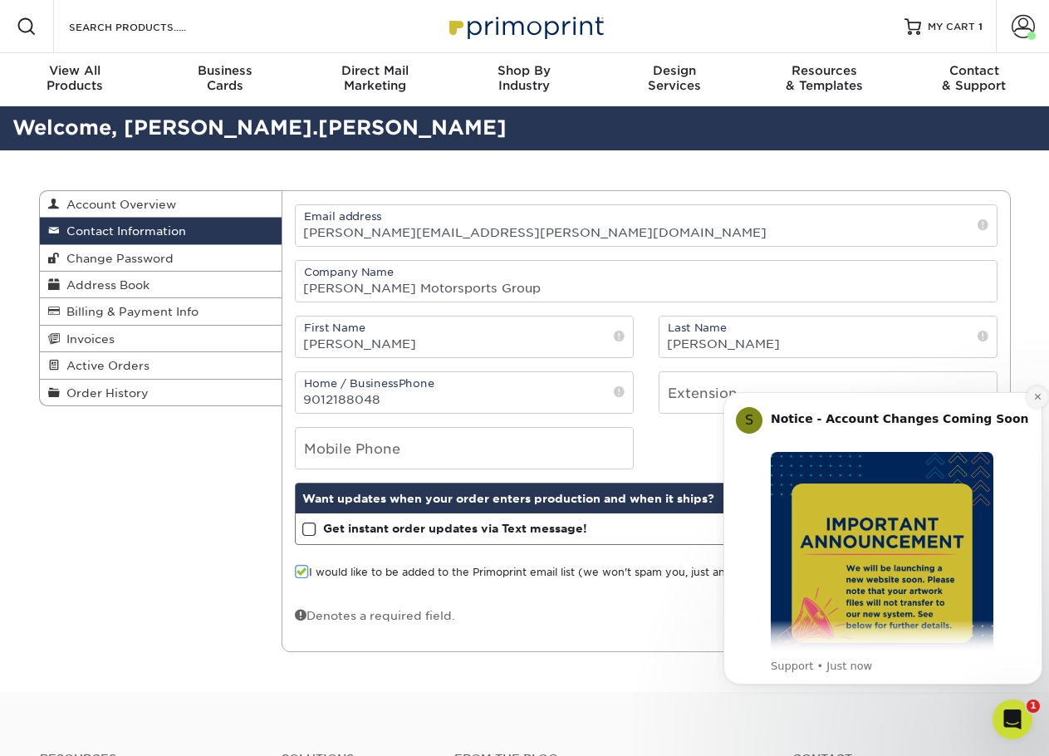
click at [1034, 395] on icon "Dismiss notification" at bounding box center [1037, 396] width 9 height 9
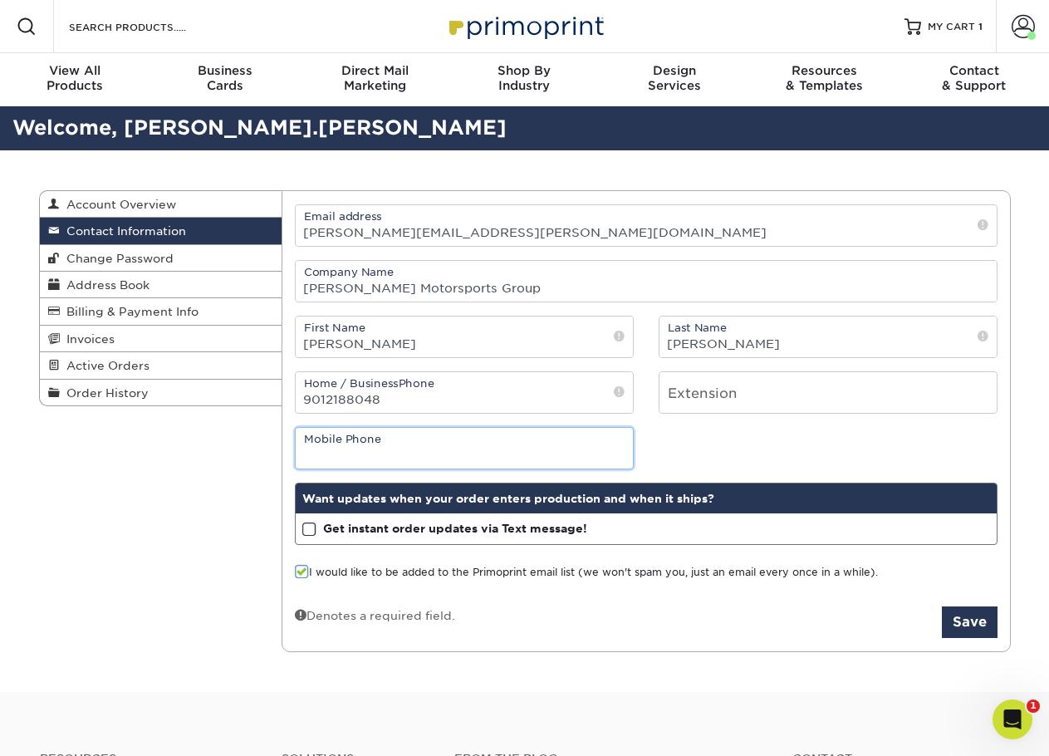
click at [438, 441] on input "tel" at bounding box center [464, 448] width 337 height 41
click at [688, 455] on div "Mobile Phone" at bounding box center [646, 448] width 728 height 42
click at [379, 566] on label "I would like to be added to the Primoprint email list (we won't spam you, just …" at bounding box center [586, 573] width 583 height 16
click at [0, 0] on input "I would like to be added to the Primoprint email list (we won't spam you, just …" at bounding box center [0, 0] width 0 height 0
click at [980, 618] on button "Save" at bounding box center [970, 622] width 56 height 32
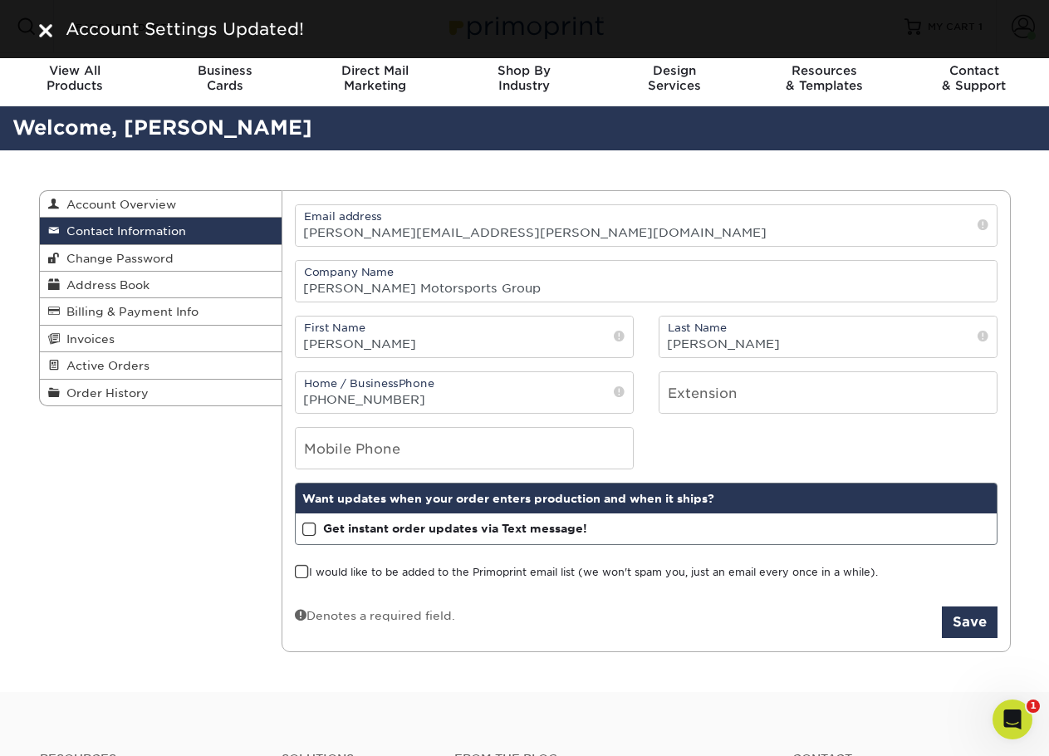
click at [784, 181] on div "Contact Information Account Overview Contact Information Change Password Addres…" at bounding box center [525, 421] width 997 height 542
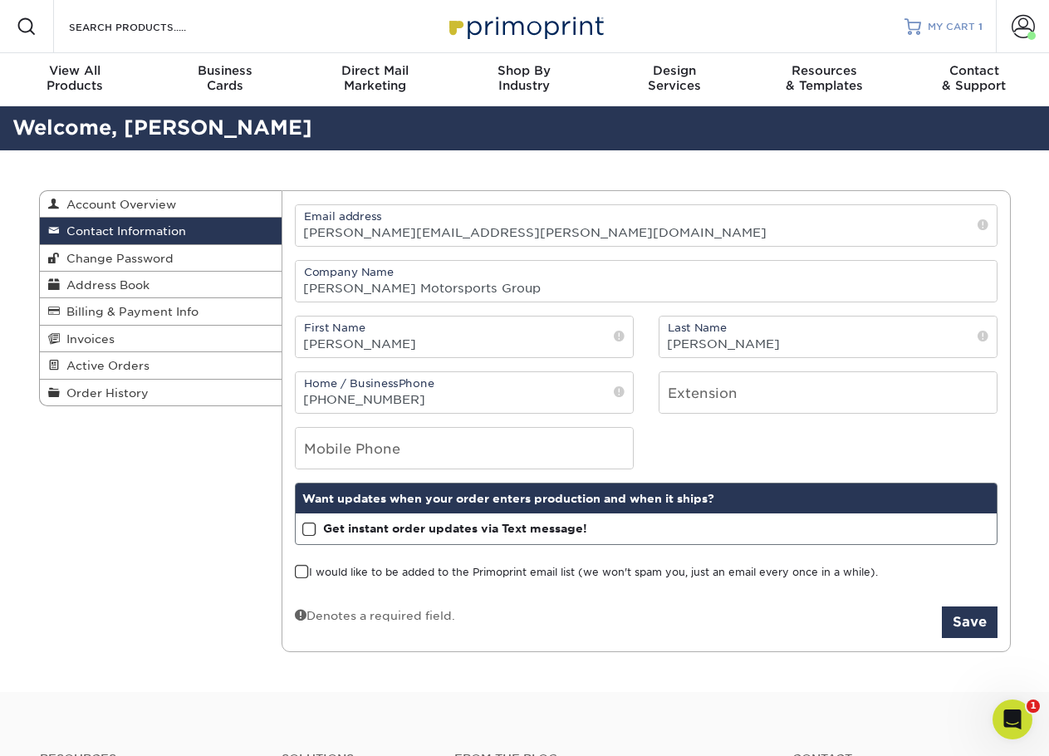
click at [957, 23] on span "MY CART" at bounding box center [951, 27] width 47 height 14
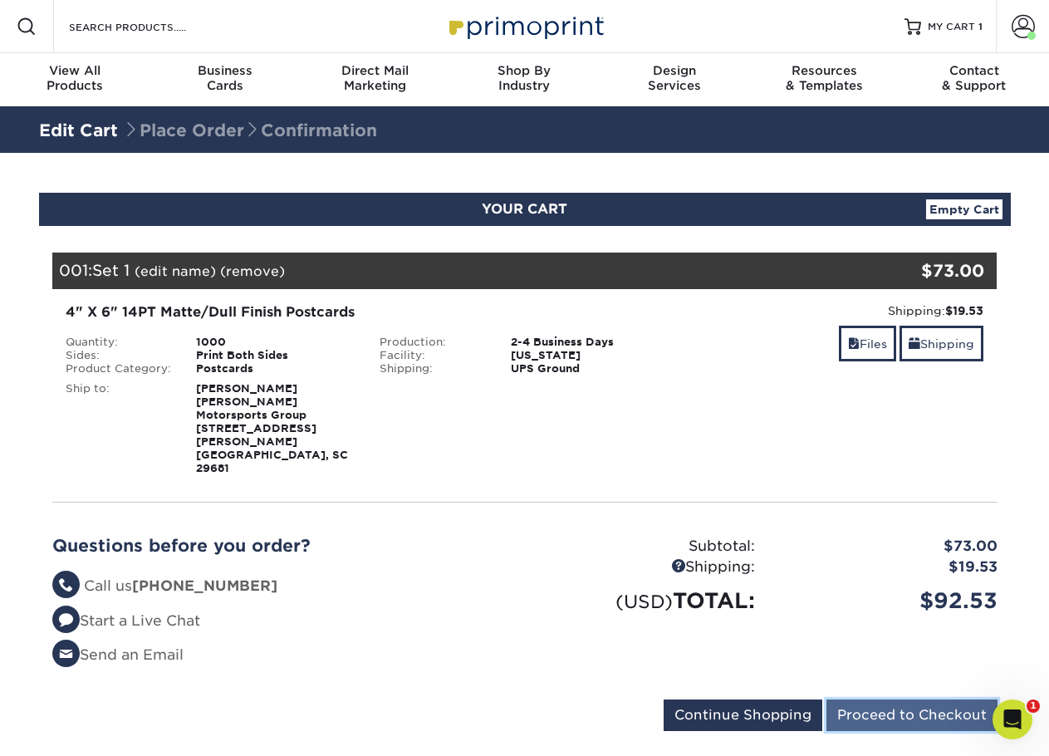
click at [867, 699] on input "Proceed to Checkout" at bounding box center [911, 715] width 171 height 32
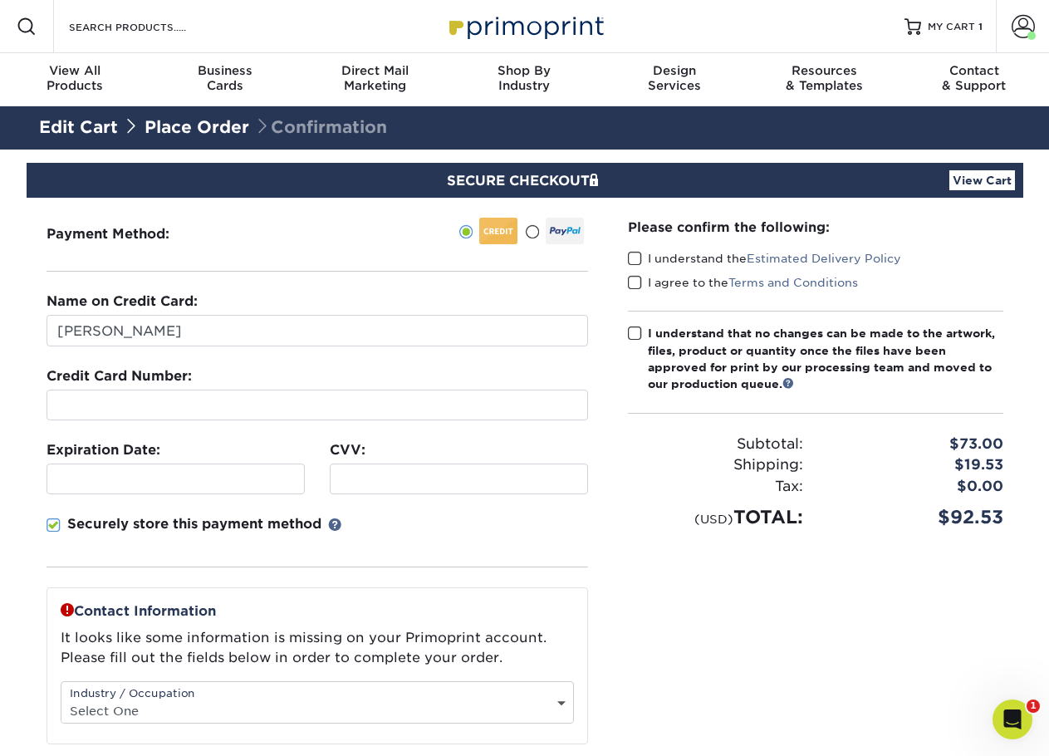
click at [162, 413] on iframe at bounding box center [317, 405] width 527 height 16
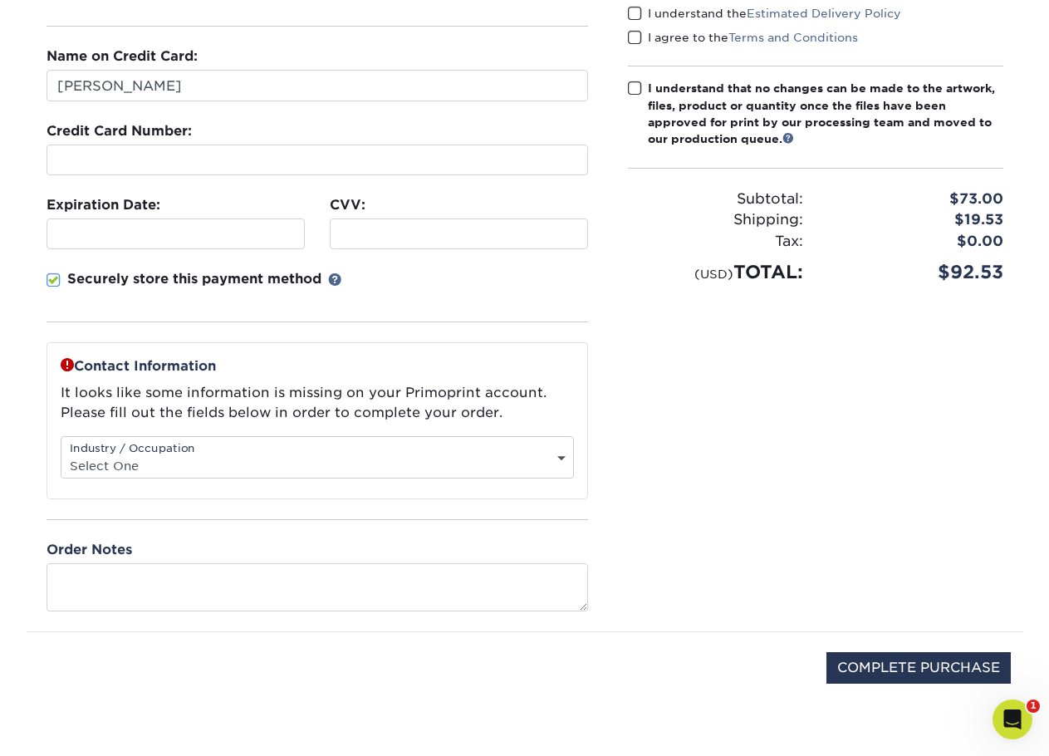
scroll to position [249, 0]
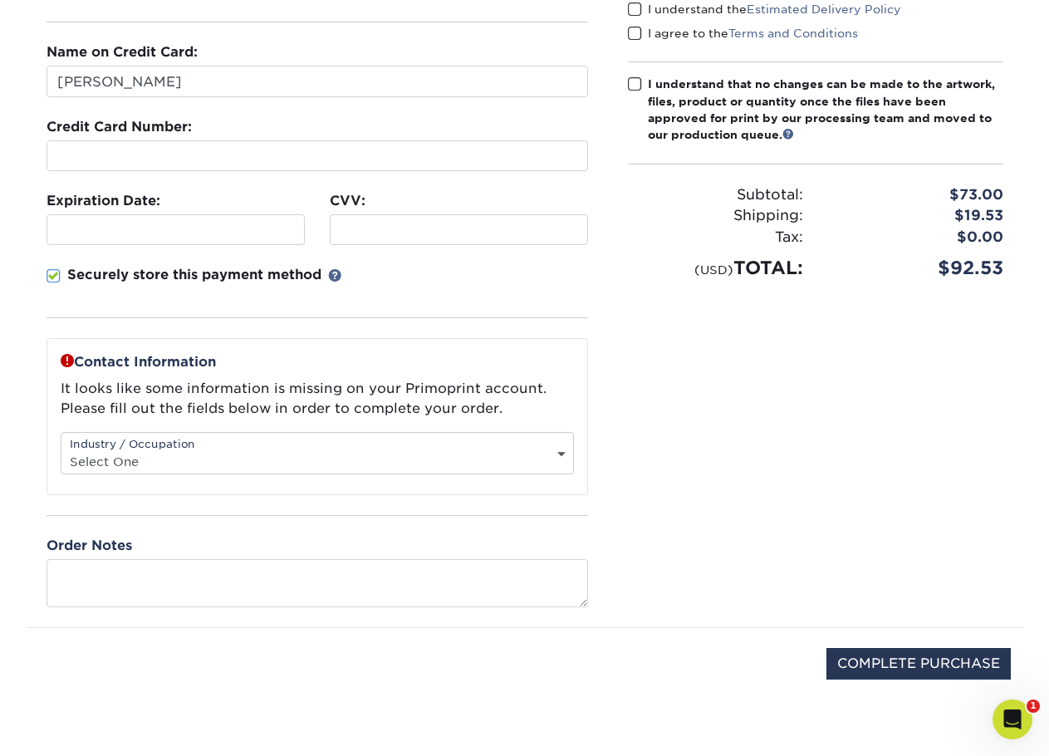
click at [330, 437] on div "Industry / Occupation Select One Administrative Executive Human Resources Const…" at bounding box center [317, 453] width 513 height 42
click at [318, 452] on select "Select One Administrative Executive Human Resources Construction Education Ente…" at bounding box center [317, 461] width 512 height 24
select select "16"
click at [61, 449] on select "Select One Administrative Executive Human Resources Construction Education Ente…" at bounding box center [317, 461] width 512 height 24
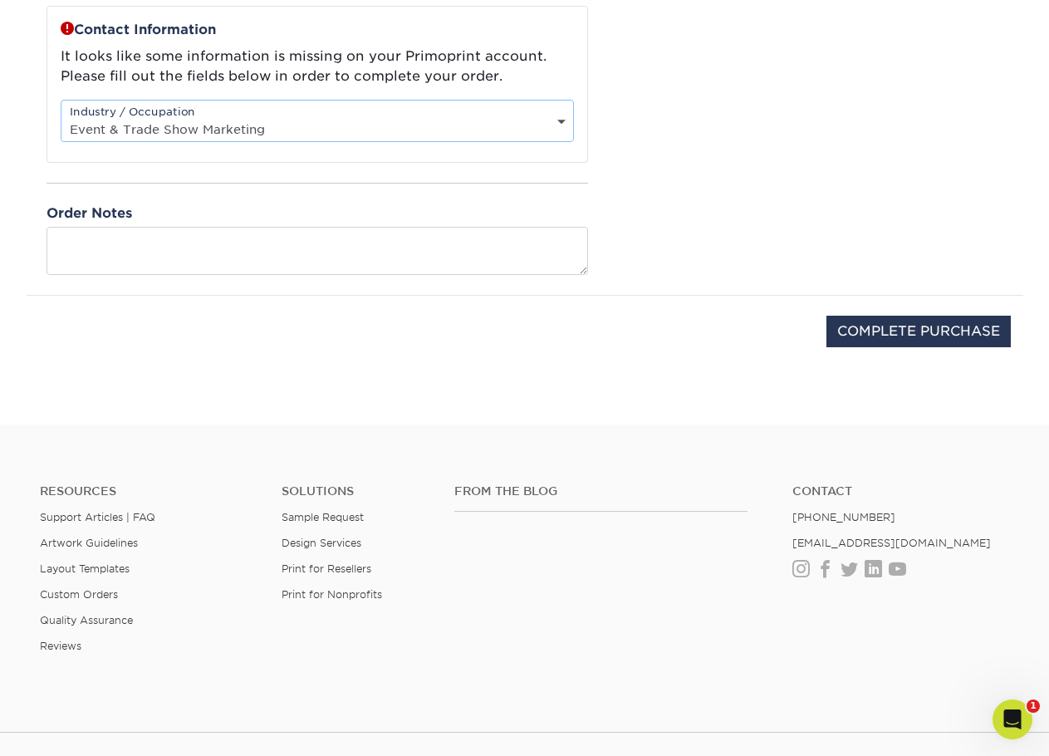
scroll to position [83, 0]
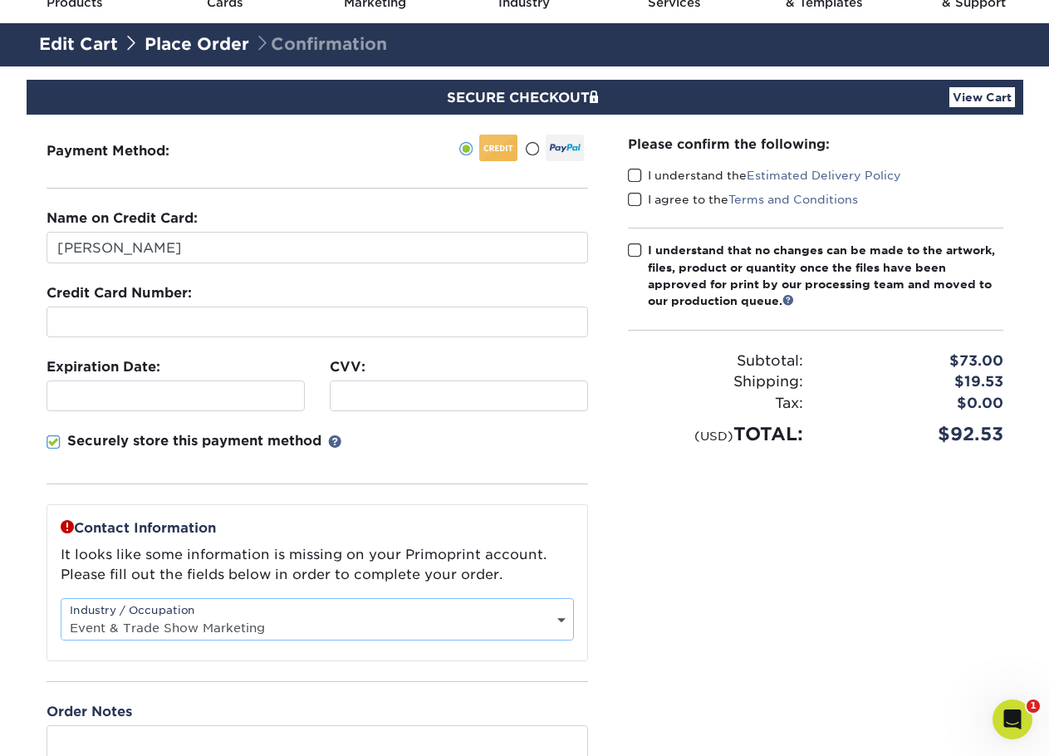
click at [636, 173] on span at bounding box center [635, 176] width 14 height 16
click at [0, 0] on input "I understand the Estimated Delivery Policy" at bounding box center [0, 0] width 0 height 0
click at [636, 195] on span at bounding box center [635, 200] width 14 height 16
click at [0, 0] on input "I agree to the Terms and Conditions" at bounding box center [0, 0] width 0 height 0
click at [634, 247] on span at bounding box center [635, 251] width 14 height 16
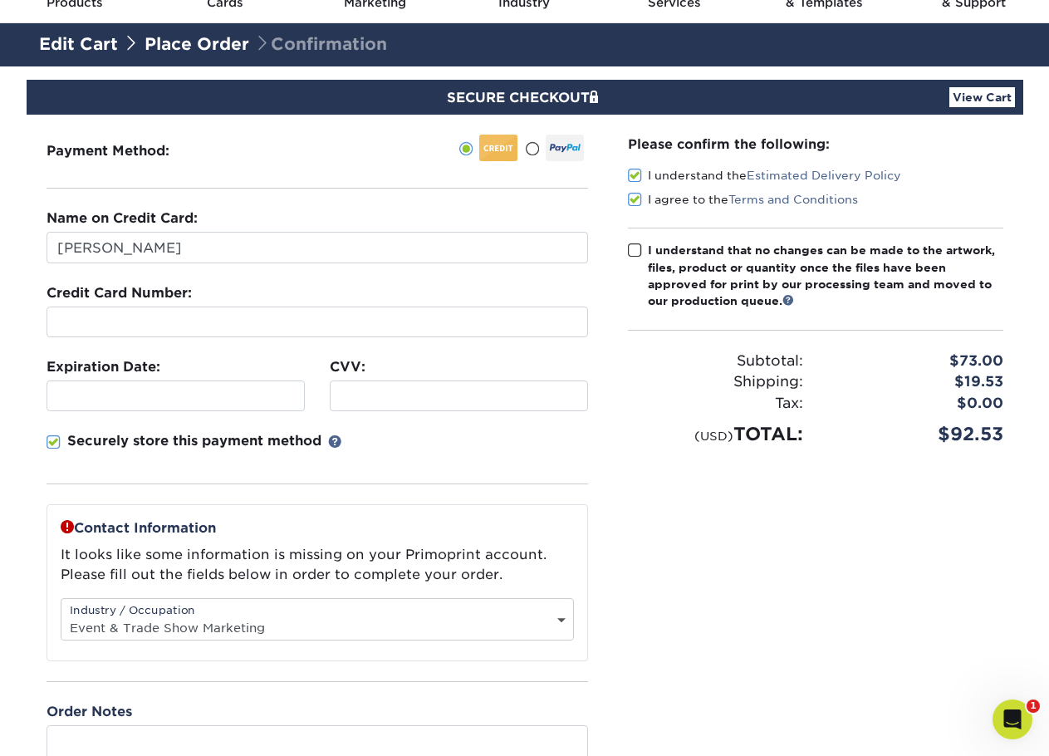
click at [0, 0] on input "I understand that no changes can be made to the artwork, files, product or quan…" at bounding box center [0, 0] width 0 height 0
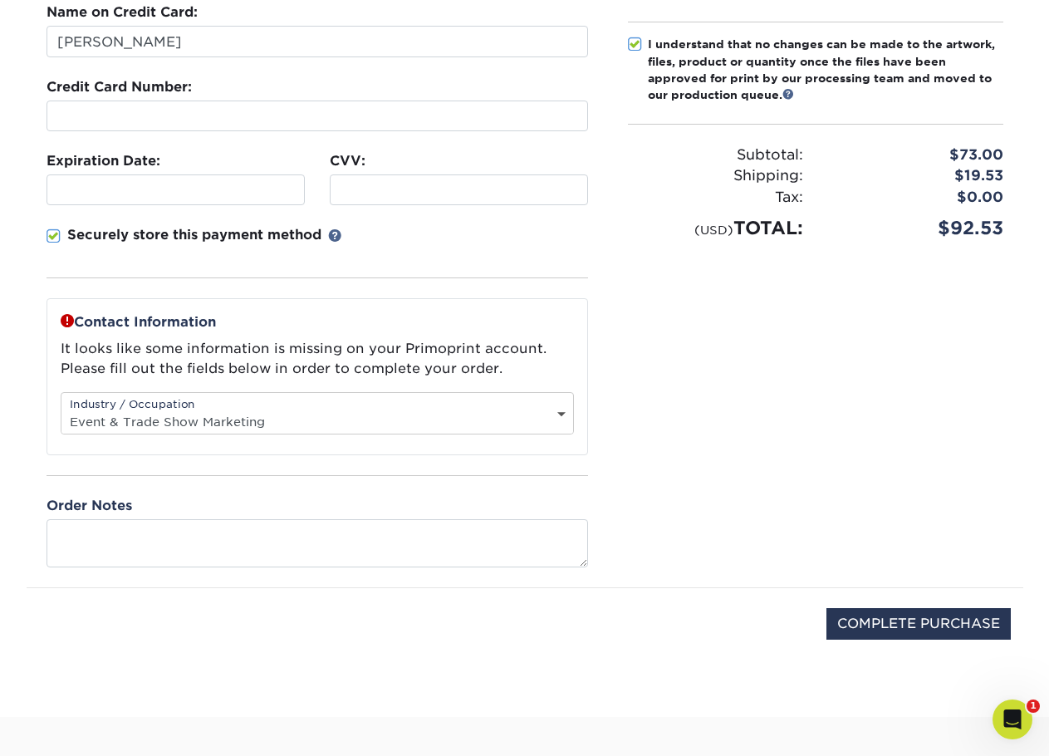
scroll to position [581, 0]
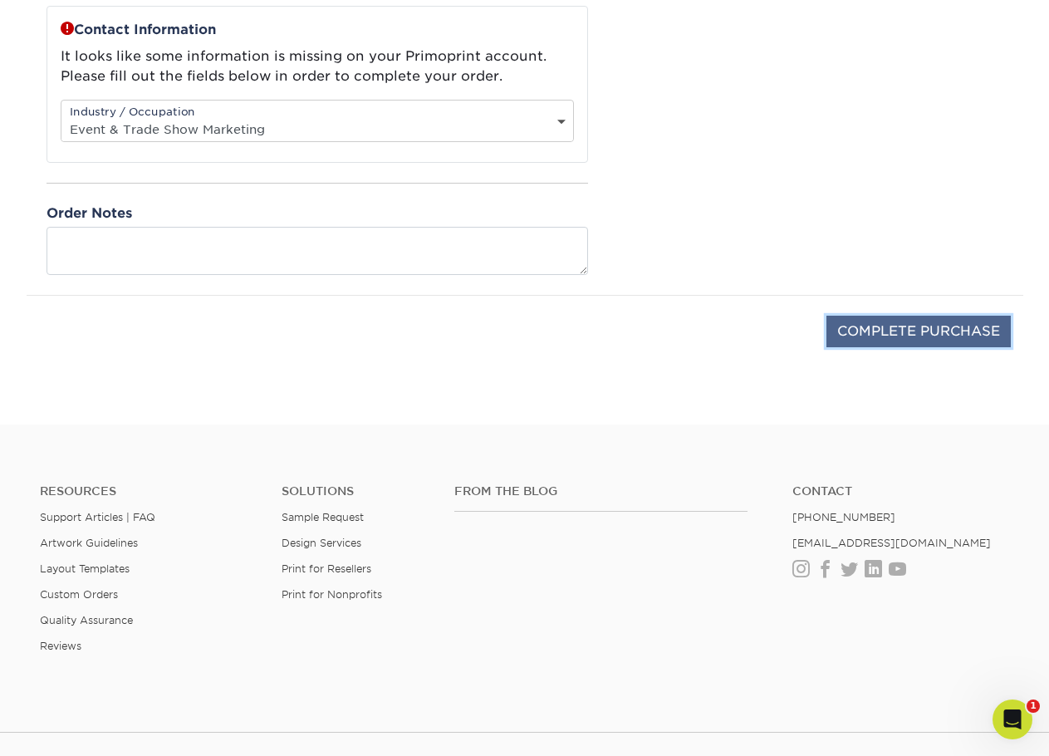
click at [877, 321] on input "COMPLETE PURCHASE" at bounding box center [918, 332] width 184 height 32
type input "PROCESSING, PLEASE WAIT..."
